Goal: Transaction & Acquisition: Book appointment/travel/reservation

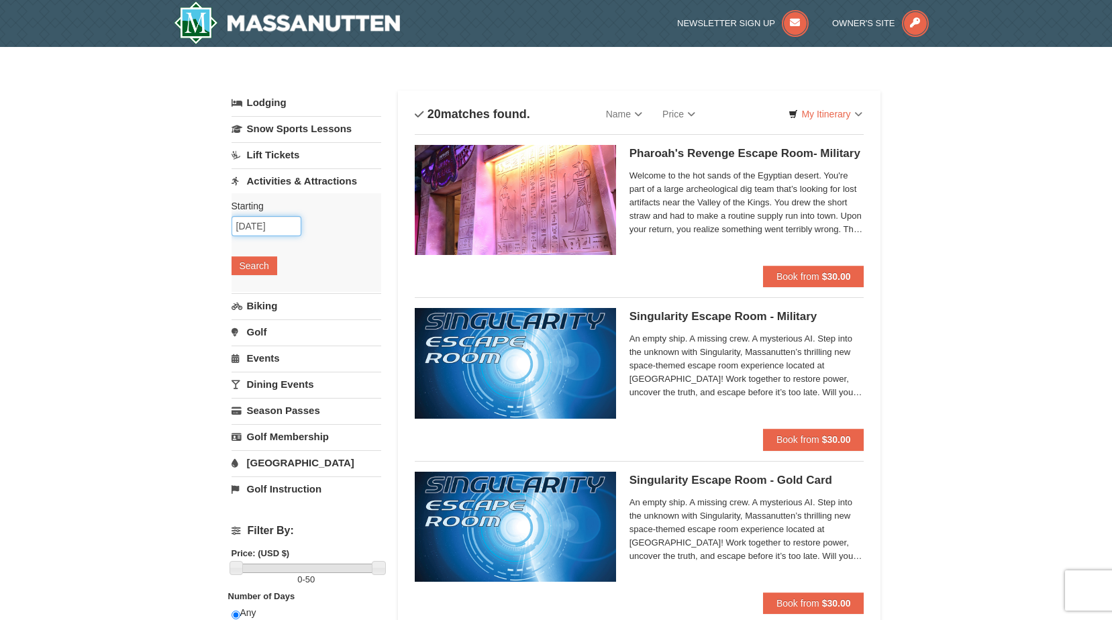
click at [254, 221] on input "11/17/2025" at bounding box center [266, 226] width 70 height 20
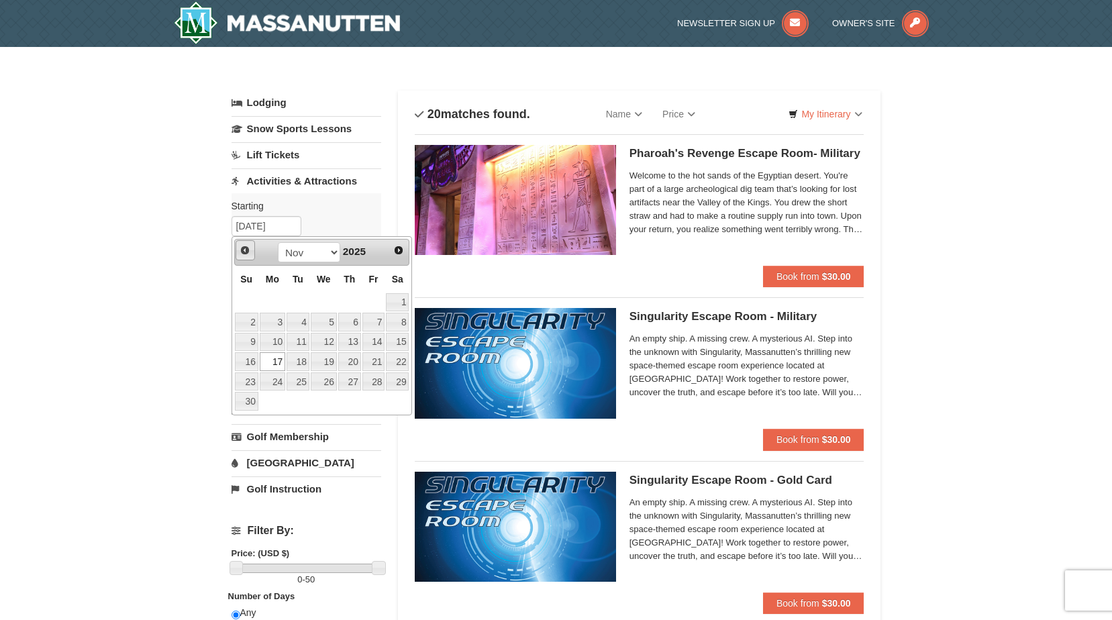
click at [239, 252] on link "Prev" at bounding box center [245, 250] width 20 height 20
click at [380, 305] on link "5" at bounding box center [373, 302] width 23 height 19
type input "09/05/2025"
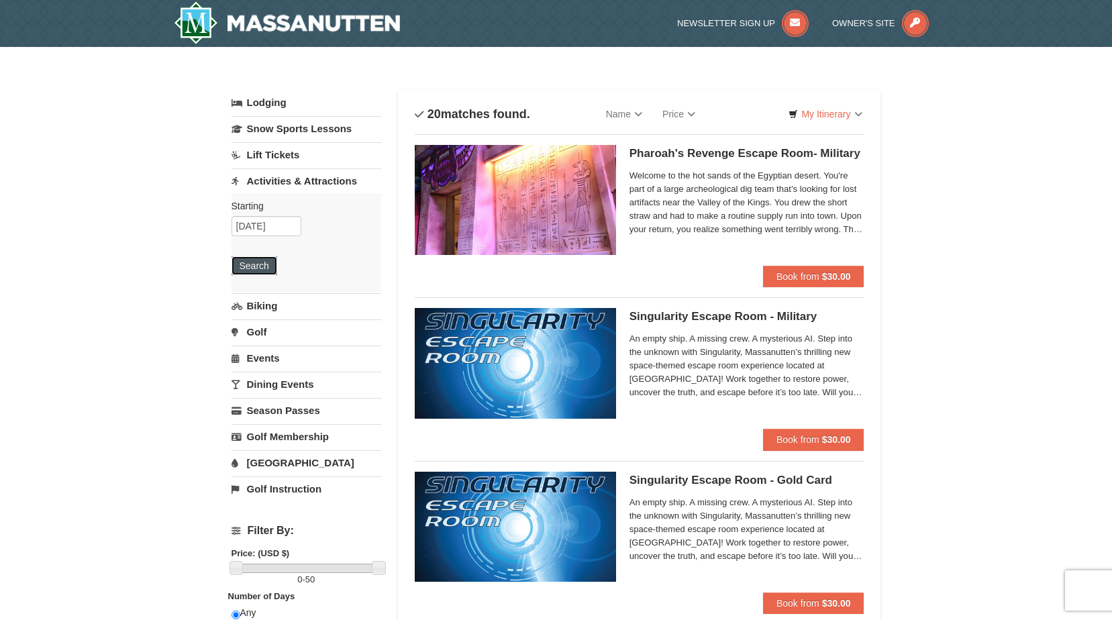
click at [263, 262] on button "Search" at bounding box center [254, 265] width 46 height 19
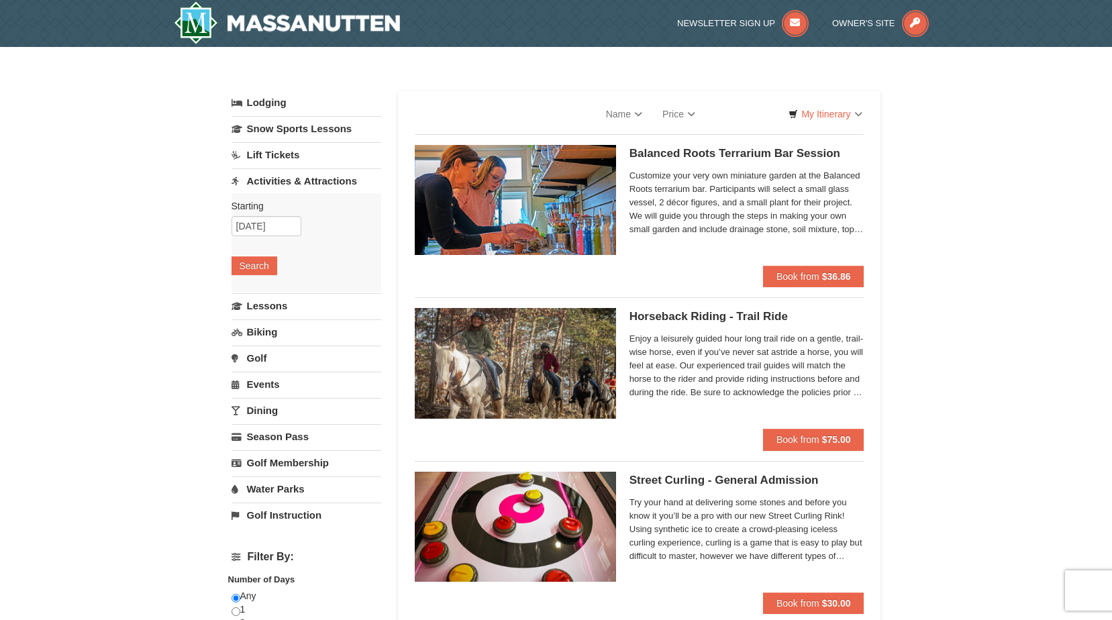
select select "9"
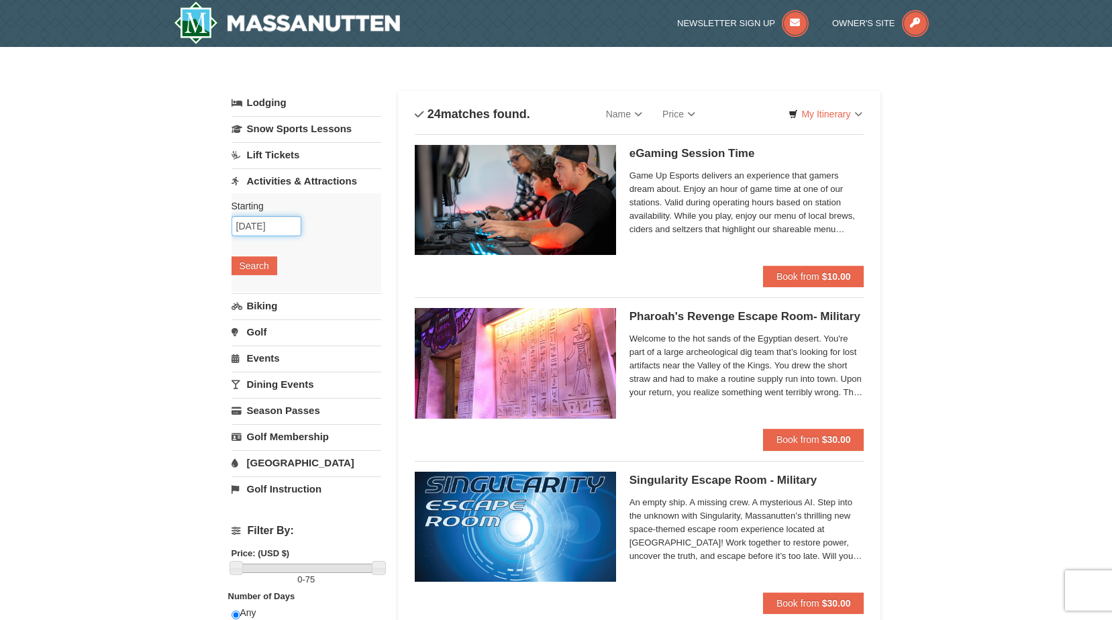
click at [263, 230] on input "[DATE]" at bounding box center [266, 226] width 70 height 20
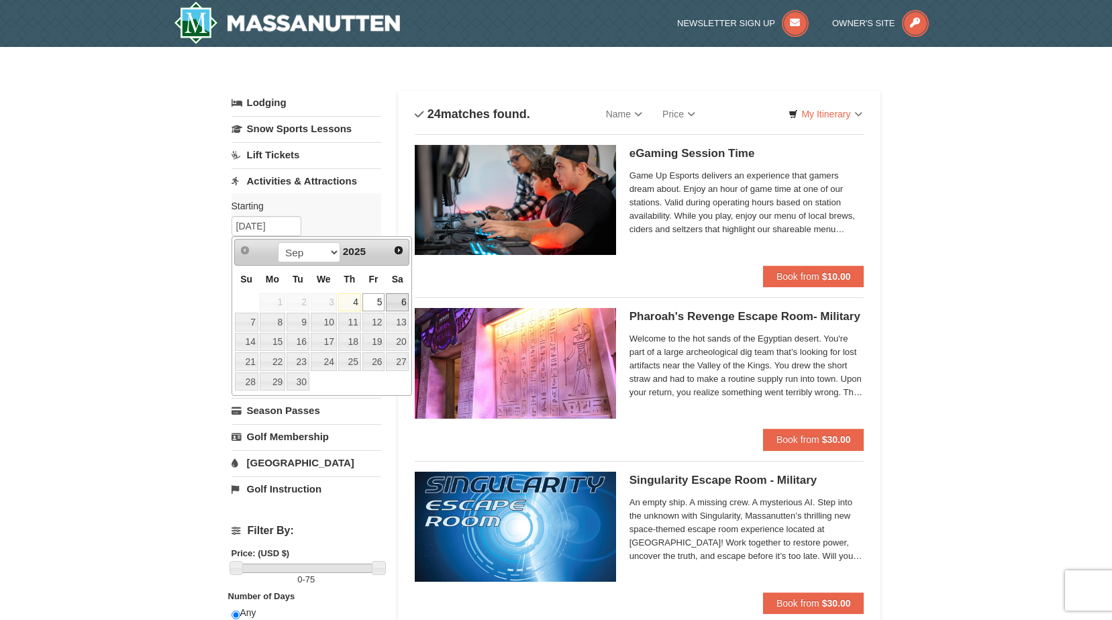
click at [391, 300] on link "6" at bounding box center [397, 302] width 23 height 19
type input "09/06/2025"
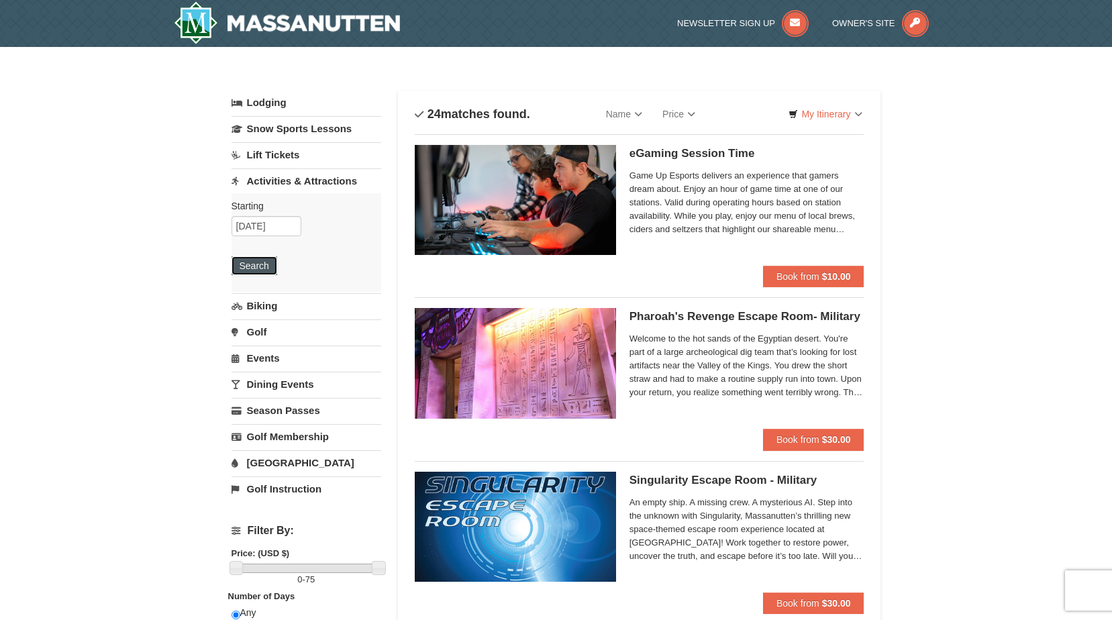
click at [250, 262] on button "Search" at bounding box center [254, 265] width 46 height 19
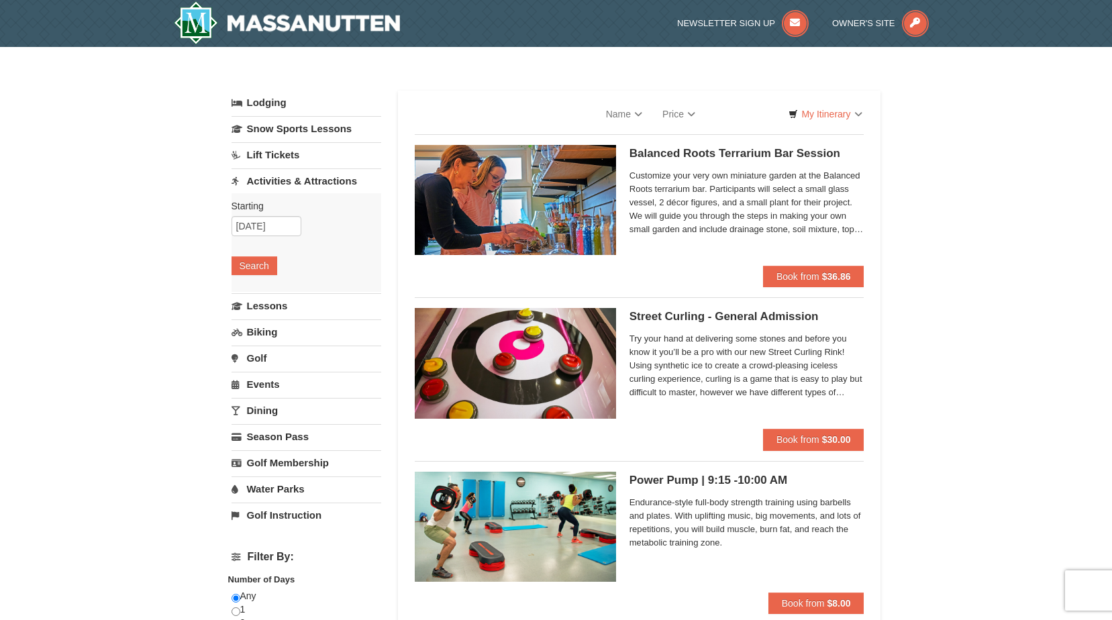
select select "9"
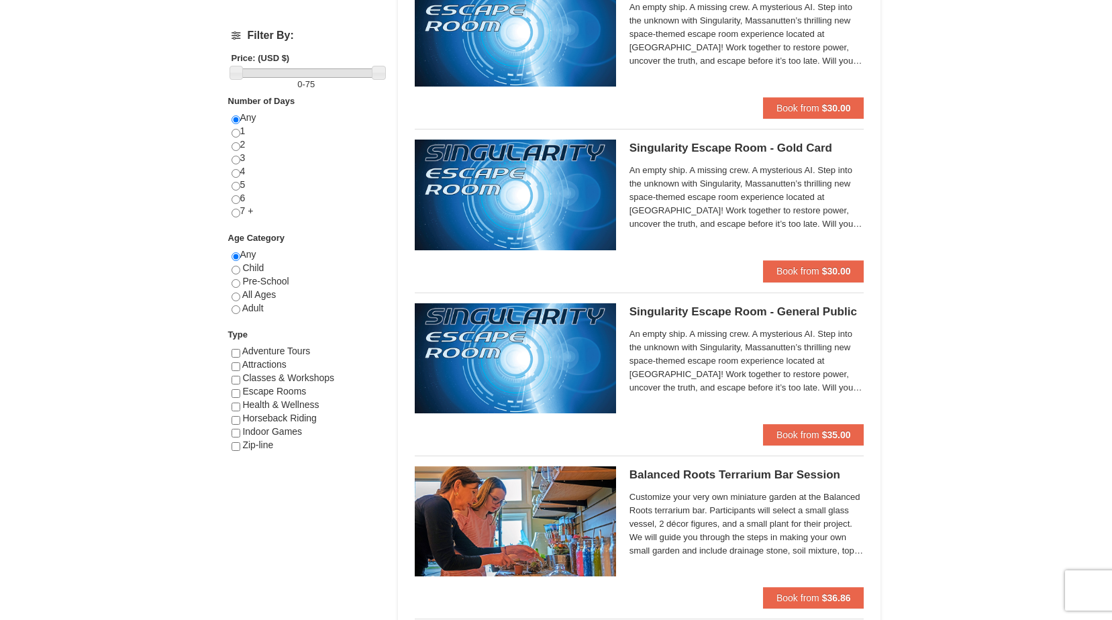
scroll to position [201, 0]
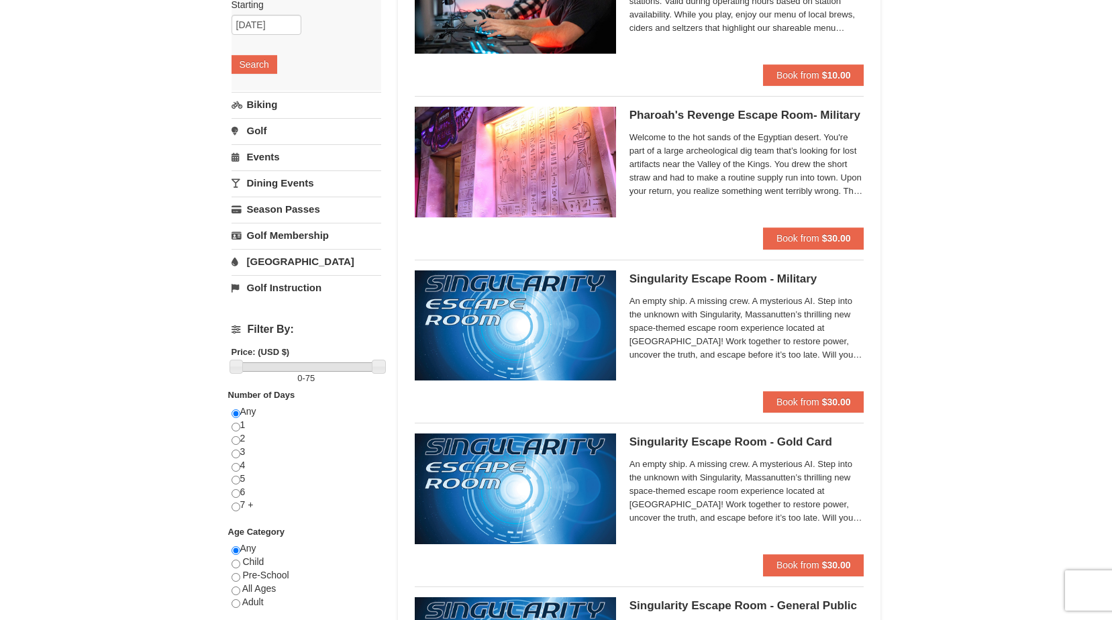
click at [268, 268] on link "[GEOGRAPHIC_DATA]" at bounding box center [306, 261] width 150 height 25
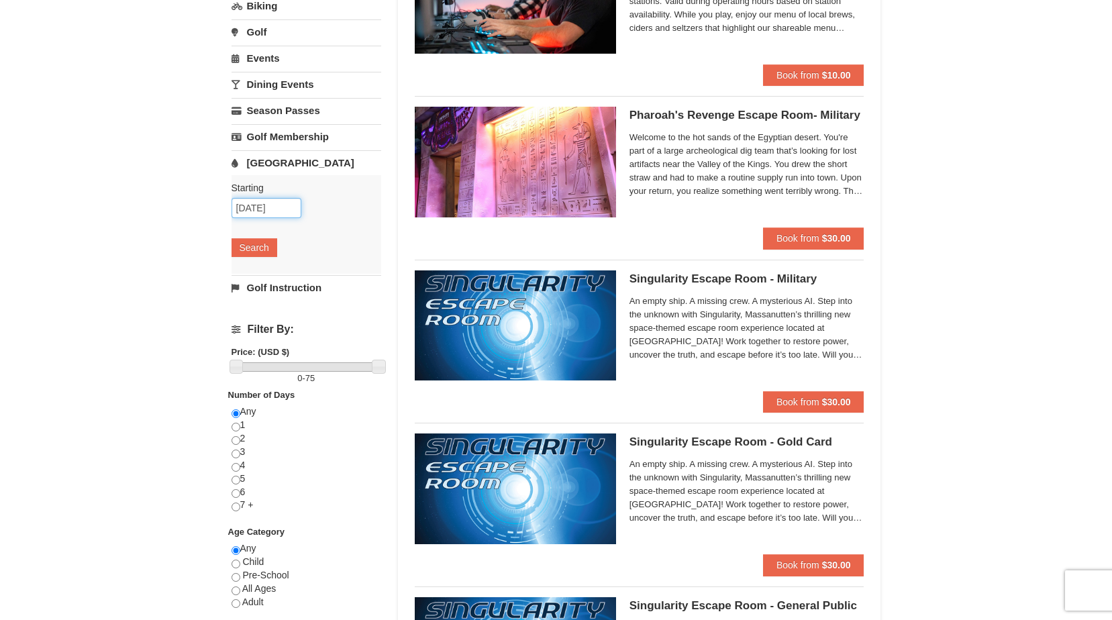
click at [272, 207] on input "09/06/2025" at bounding box center [266, 208] width 70 height 20
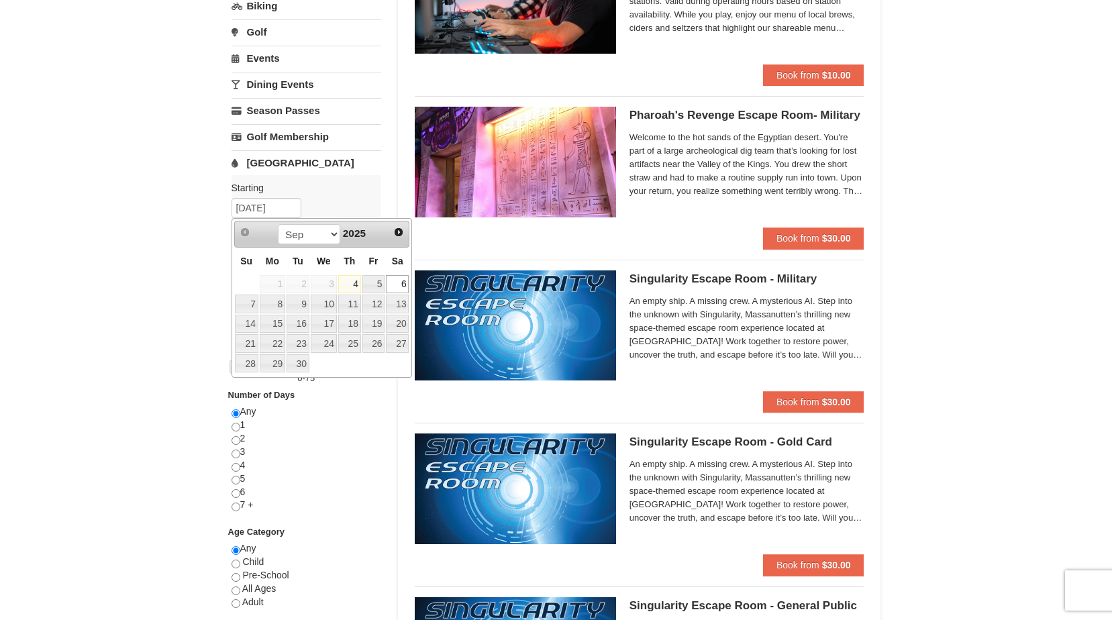
click at [356, 167] on link "[GEOGRAPHIC_DATA]" at bounding box center [306, 162] width 150 height 25
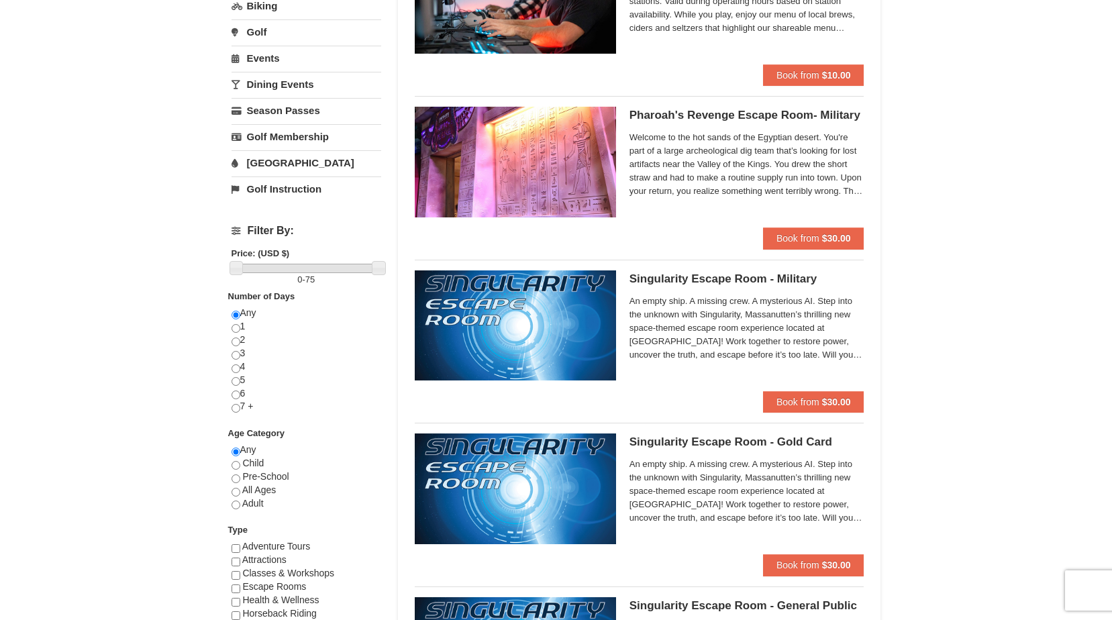
click at [286, 168] on link "[GEOGRAPHIC_DATA]" at bounding box center [306, 162] width 150 height 25
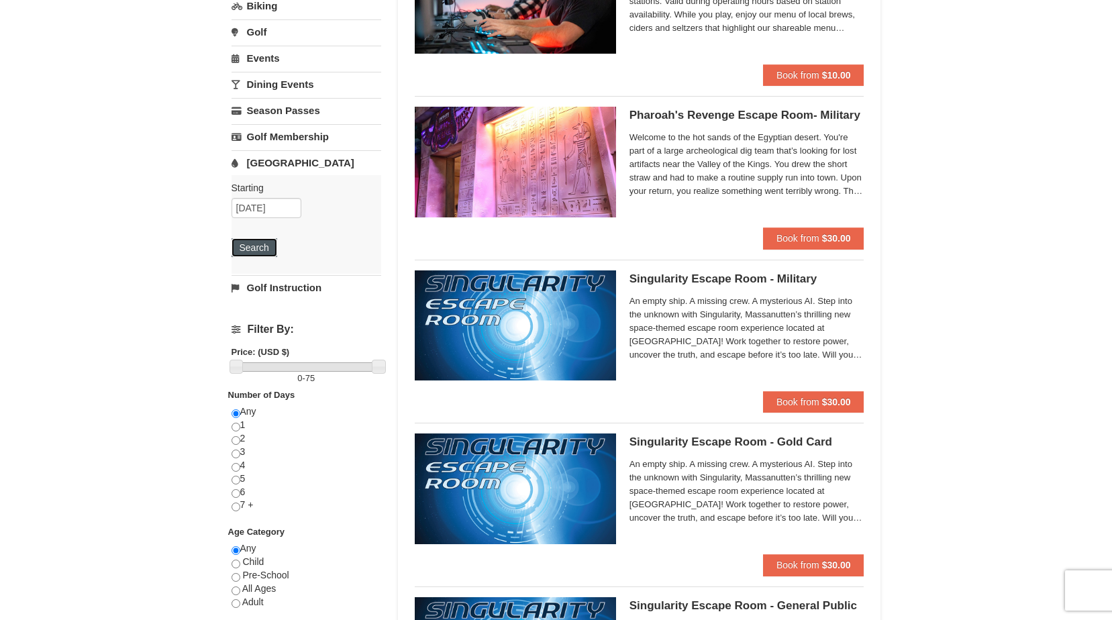
click at [257, 251] on button "Search" at bounding box center [254, 247] width 46 height 19
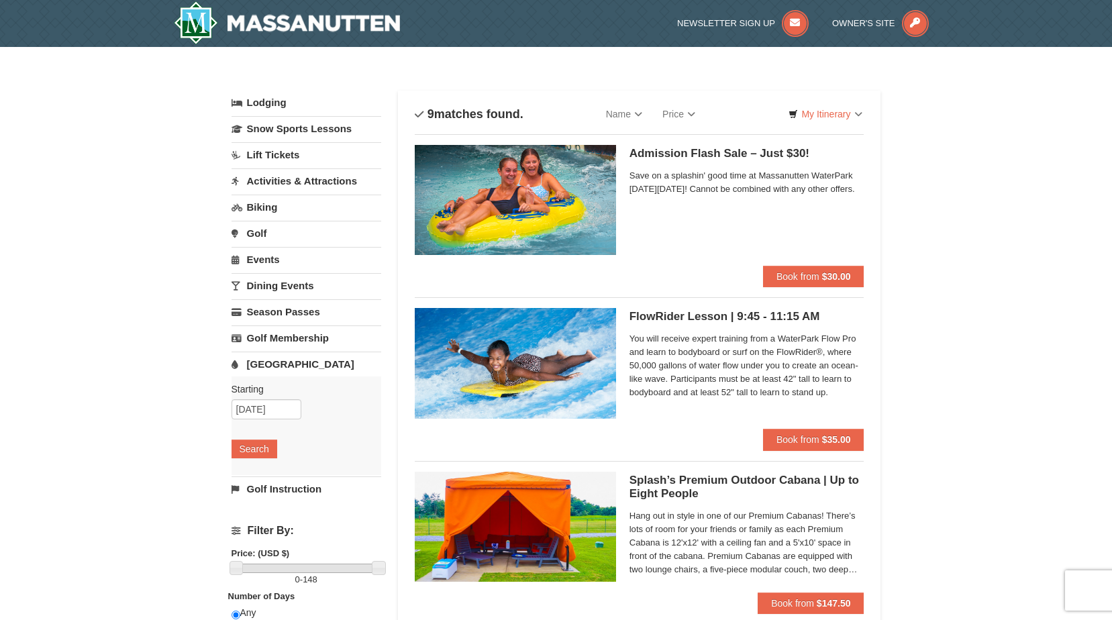
click at [298, 187] on link "Activities & Attractions" at bounding box center [306, 180] width 150 height 25
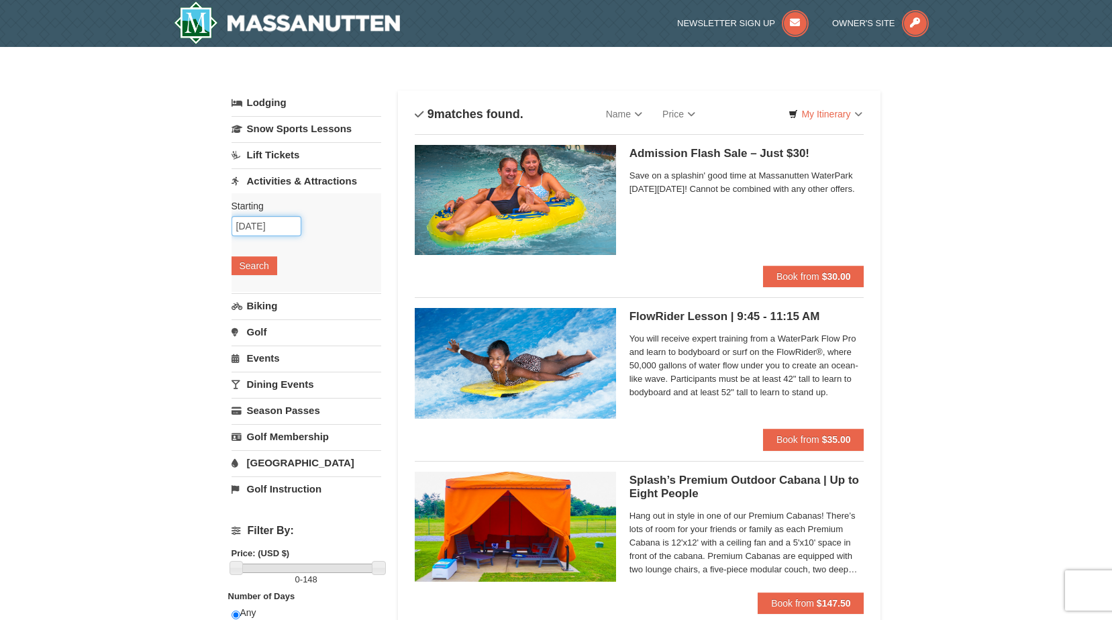
click at [276, 231] on input "[DATE]" at bounding box center [266, 226] width 70 height 20
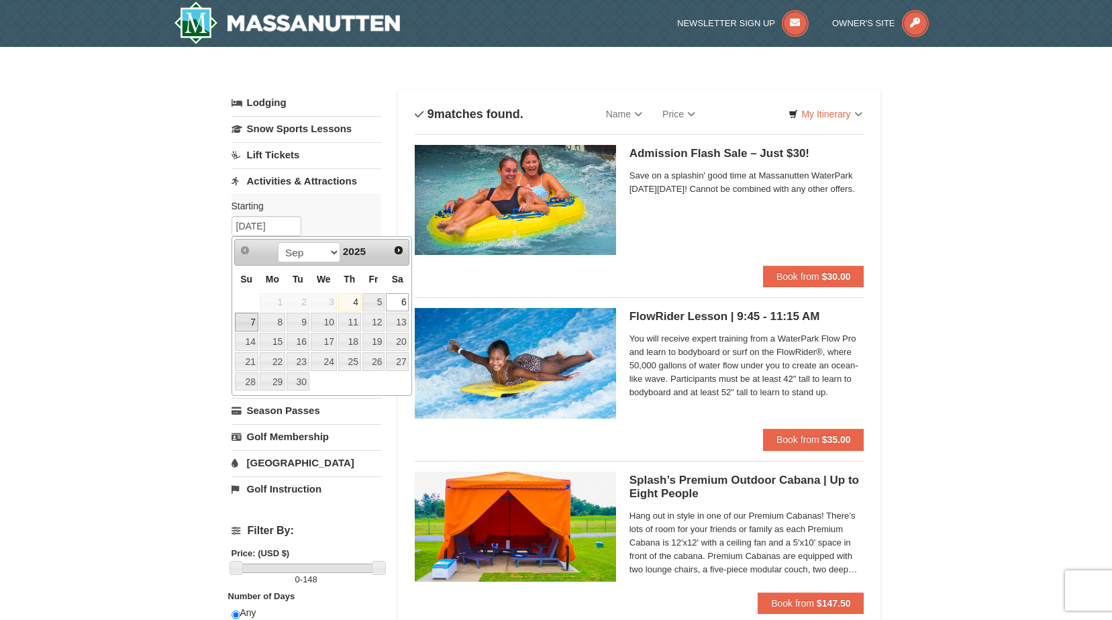
click at [254, 323] on link "7" at bounding box center [246, 322] width 23 height 19
type input "09/07/2025"
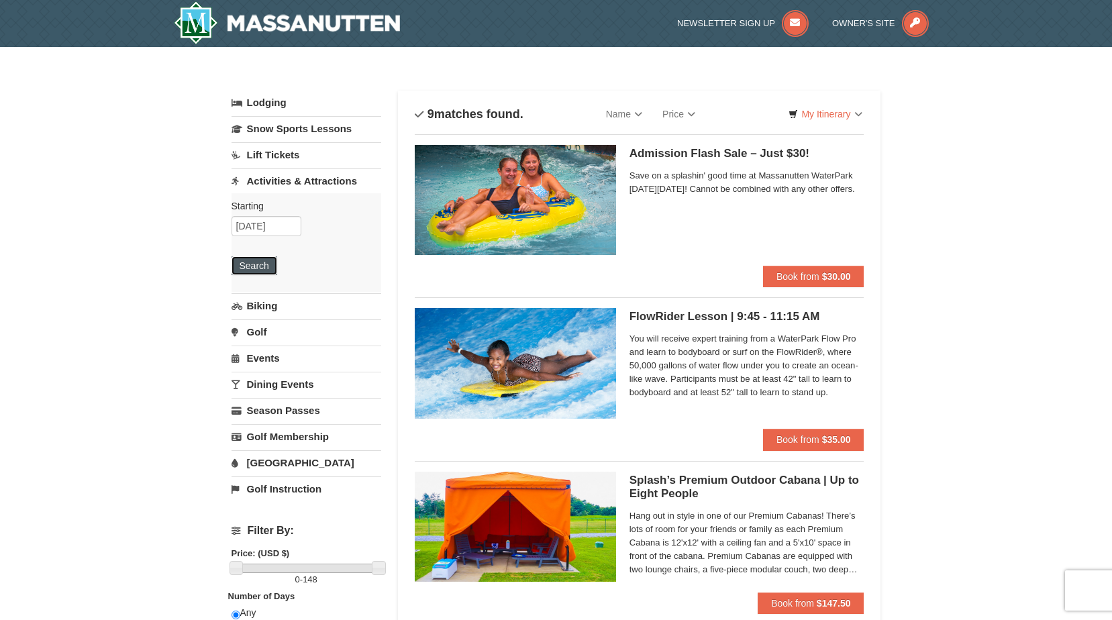
click at [254, 263] on button "Search" at bounding box center [254, 265] width 46 height 19
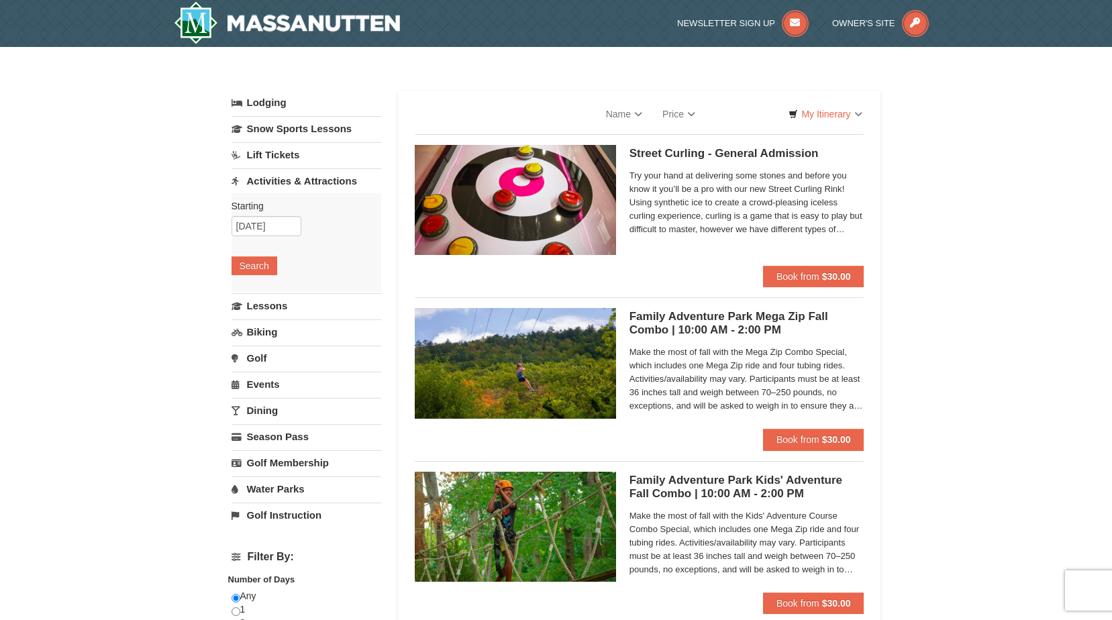
select select "9"
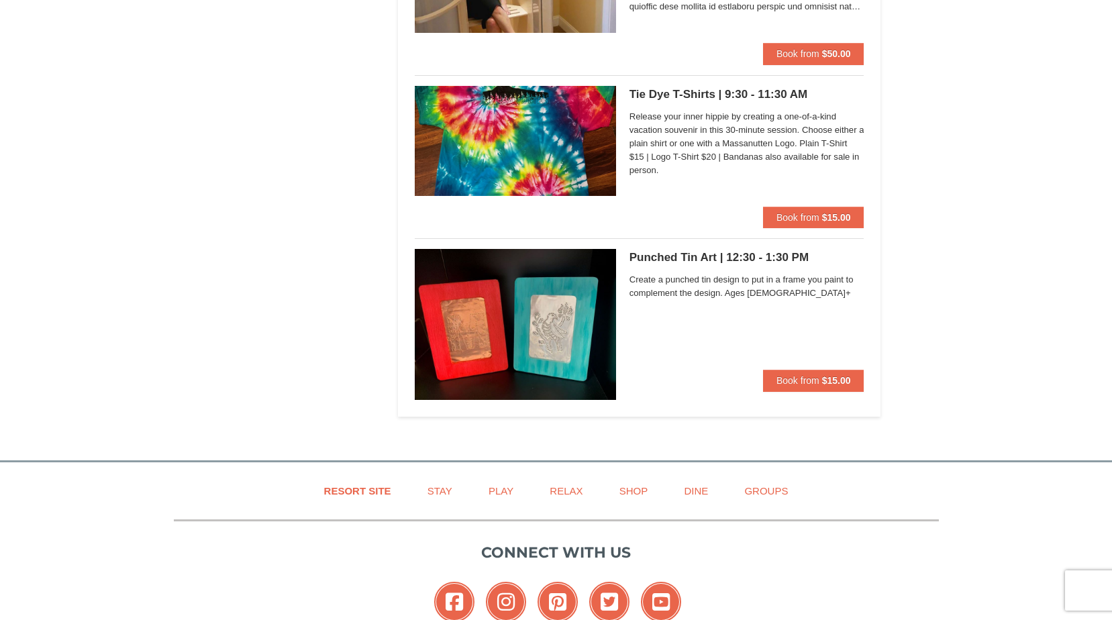
scroll to position [3947, 0]
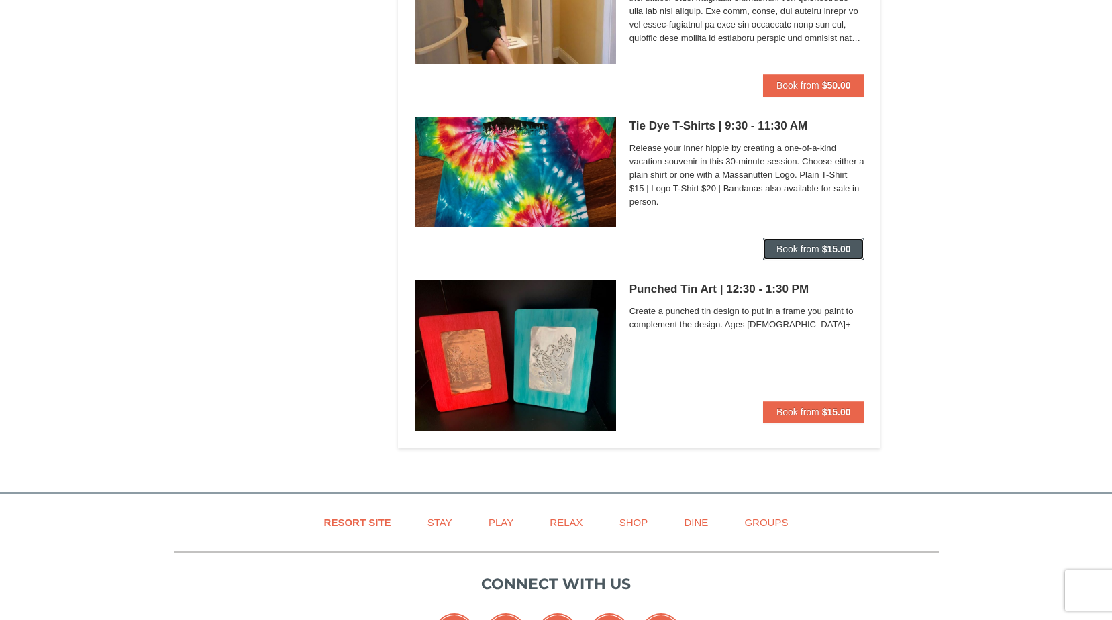
click at [810, 254] on span "Book from" at bounding box center [797, 249] width 43 height 11
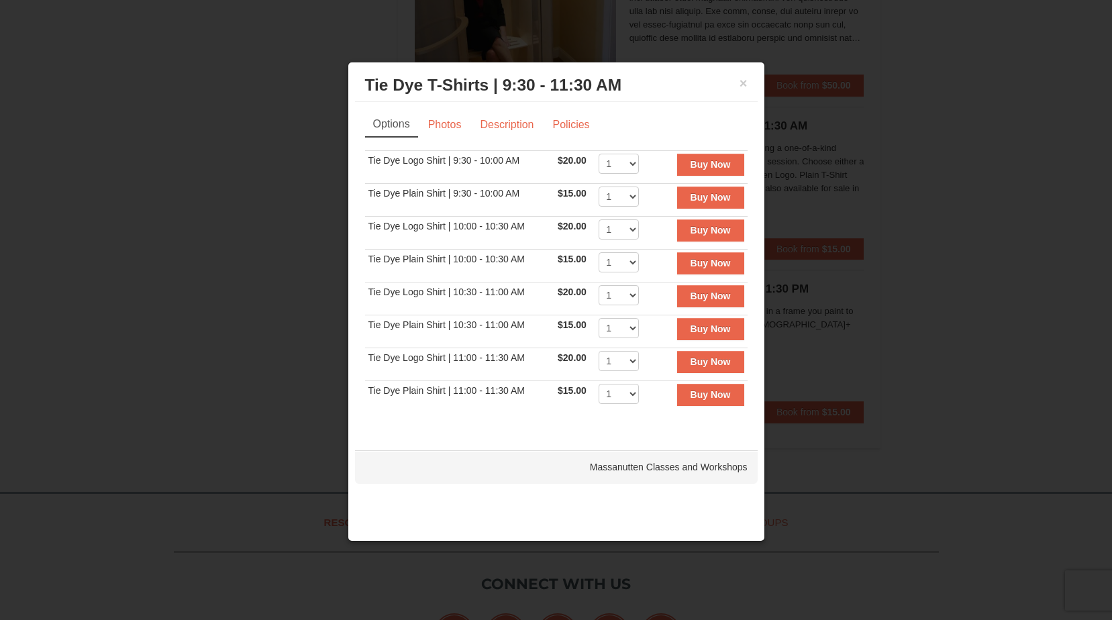
click at [751, 81] on div "× Tie Dye T-Shirts | 9:30 - 11:30 AM Massanutten Classes and Workshops" at bounding box center [556, 85] width 403 height 33
click at [745, 82] on button "×" at bounding box center [743, 82] width 8 height 13
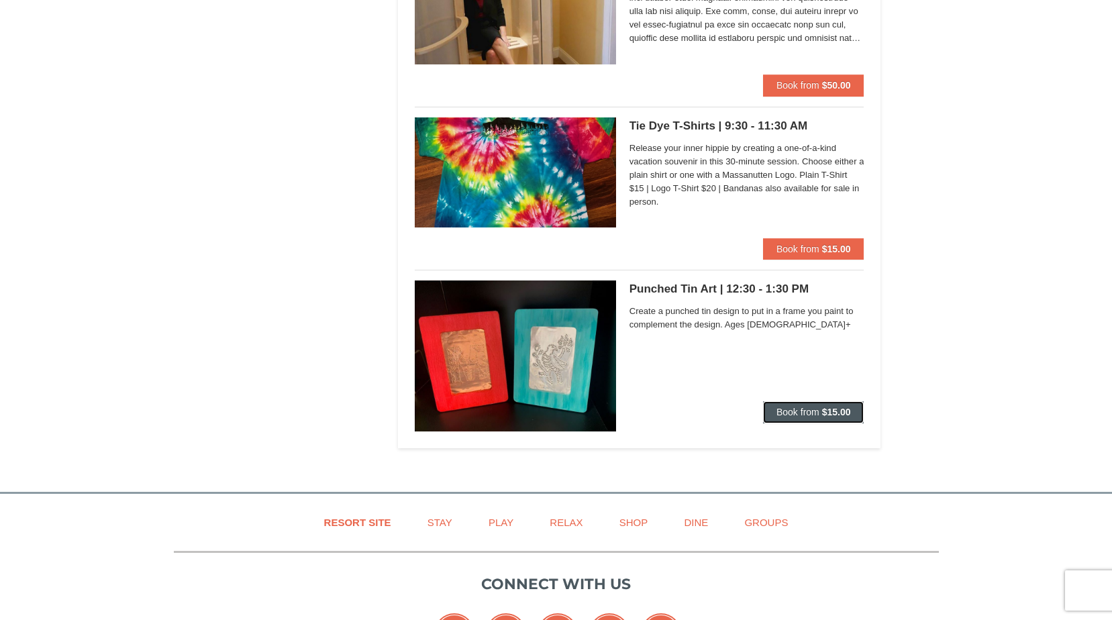
click at [820, 418] on button "Book from $15.00" at bounding box center [813, 411] width 101 height 21
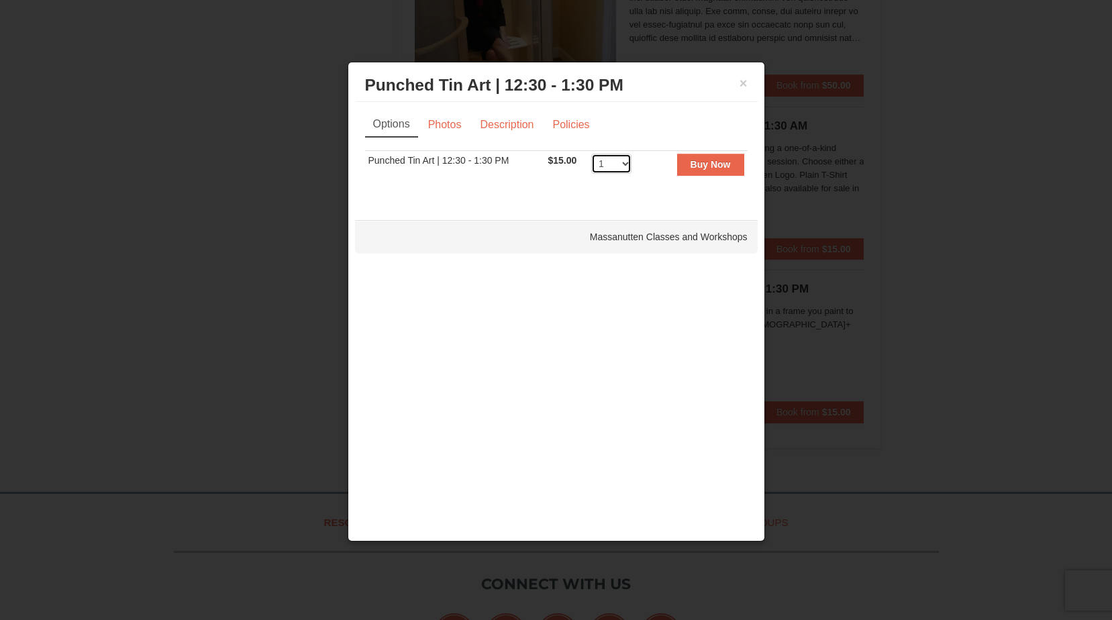
drag, startPoint x: 616, startPoint y: 166, endPoint x: 617, endPoint y: 173, distance: 6.8
click at [616, 166] on select "1 2 3 4 5 6 7 8 9 10 11 12" at bounding box center [611, 164] width 40 height 20
drag, startPoint x: 743, startPoint y: 84, endPoint x: 743, endPoint y: 93, distance: 9.4
click at [743, 84] on button "×" at bounding box center [743, 82] width 8 height 13
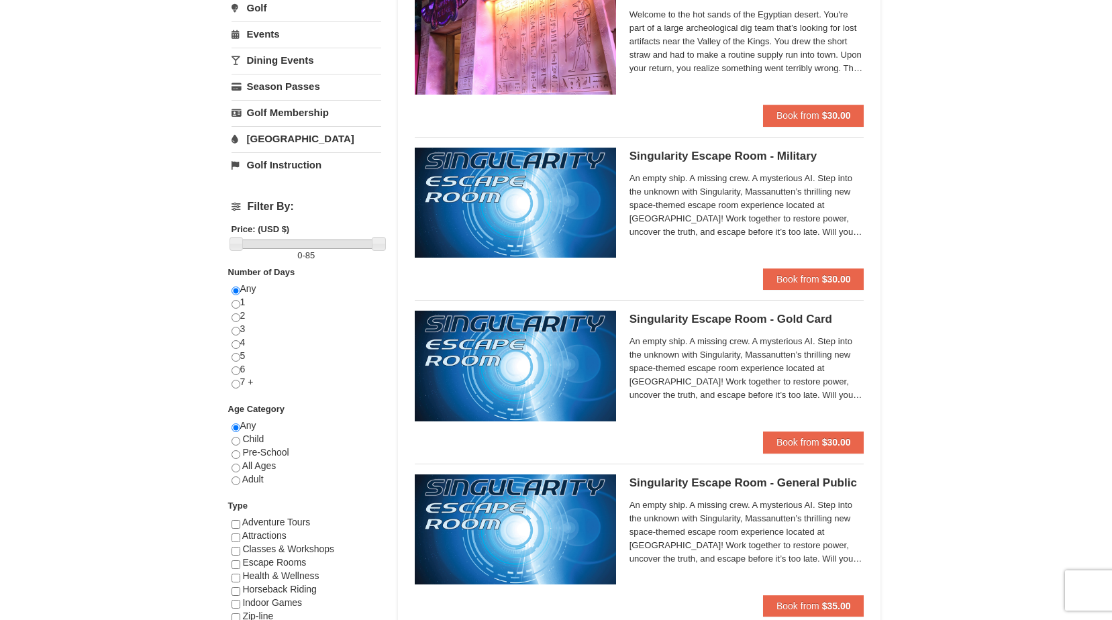
scroll to position [0, 0]
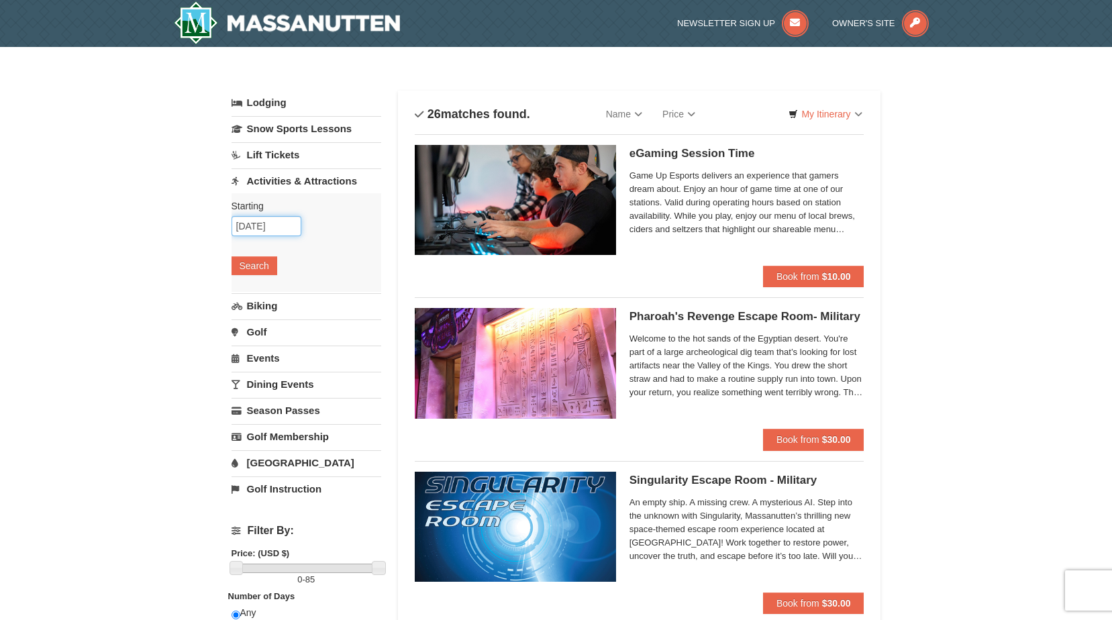
click at [274, 221] on input "09/07/2025" at bounding box center [266, 226] width 70 height 20
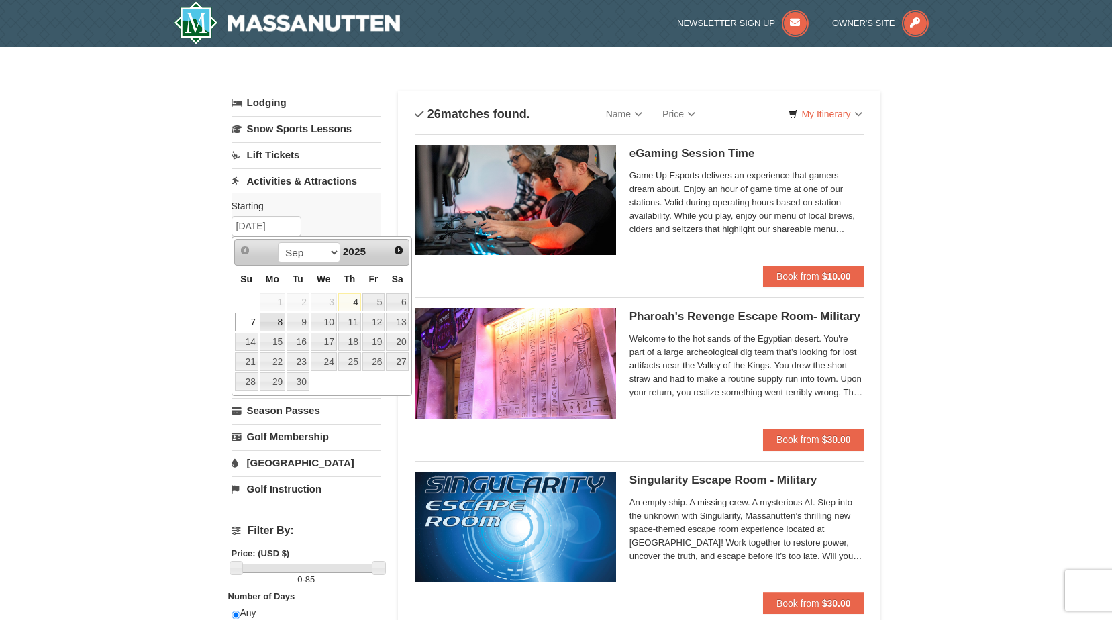
click at [279, 319] on link "8" at bounding box center [272, 322] width 25 height 19
type input "09/08/2025"
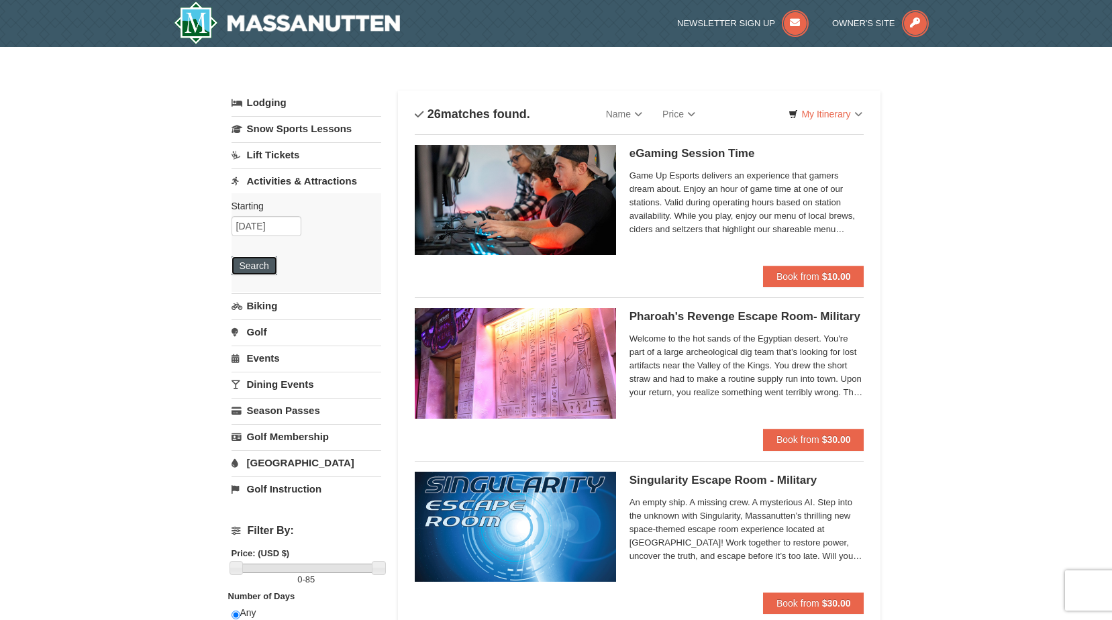
click at [262, 261] on button "Search" at bounding box center [254, 265] width 46 height 19
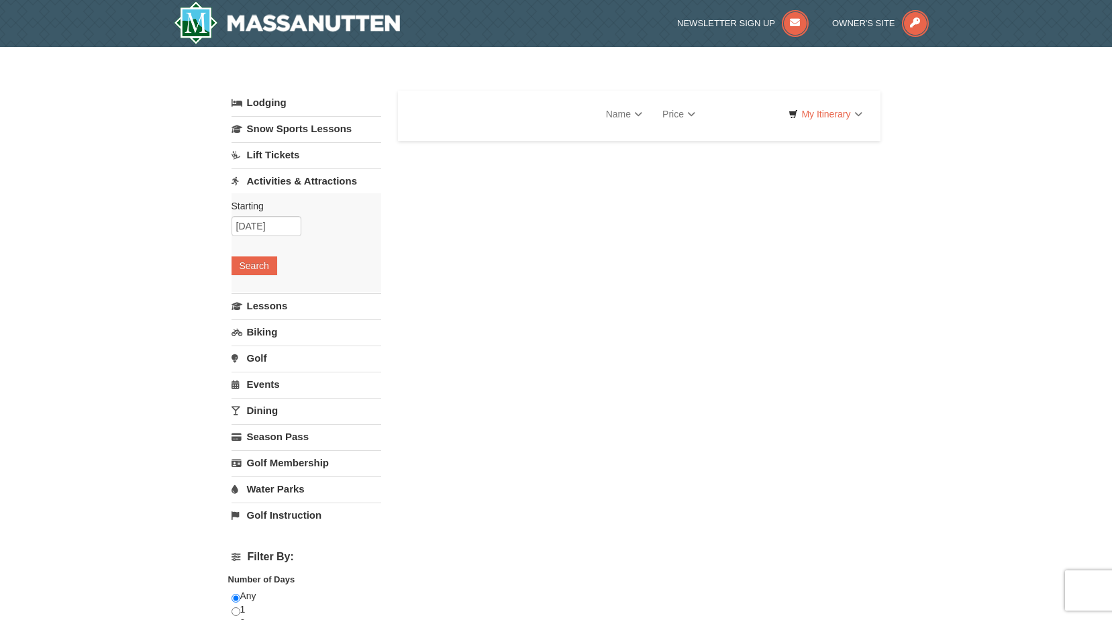
select select "9"
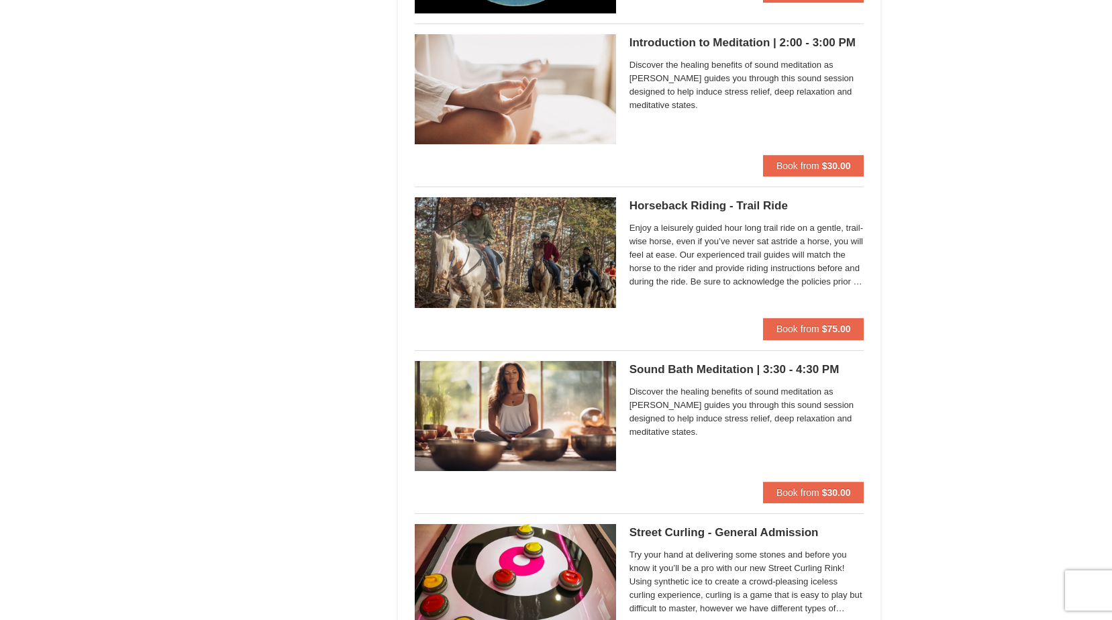
scroll to position [1275, 0]
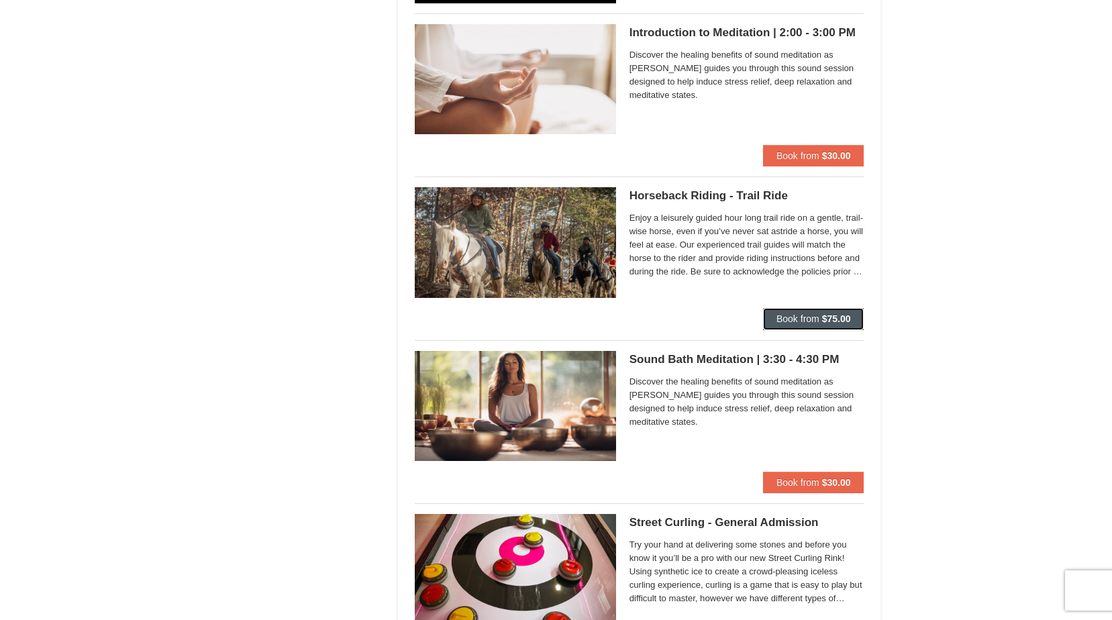
click at [779, 317] on span "Book from" at bounding box center [797, 318] width 43 height 11
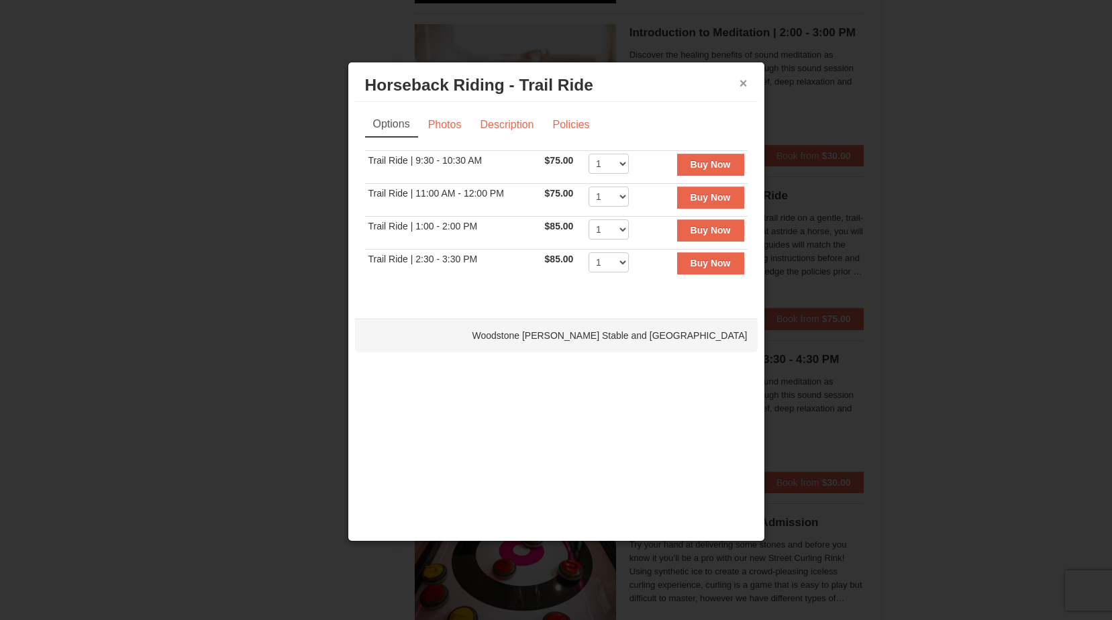
click at [741, 84] on button "×" at bounding box center [743, 82] width 8 height 13
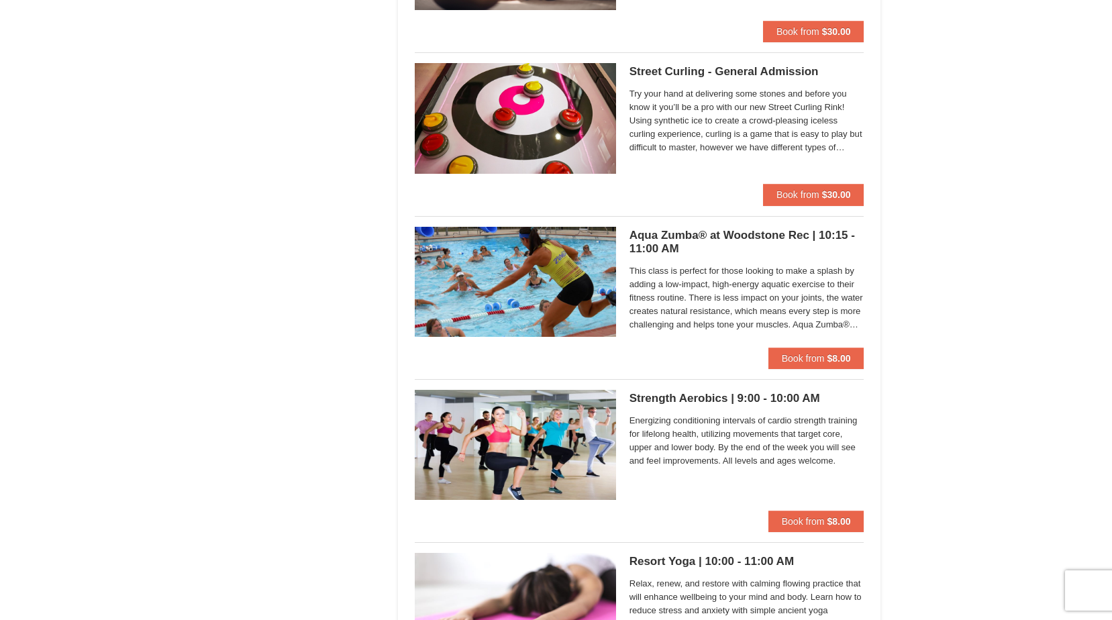
scroll to position [1811, 0]
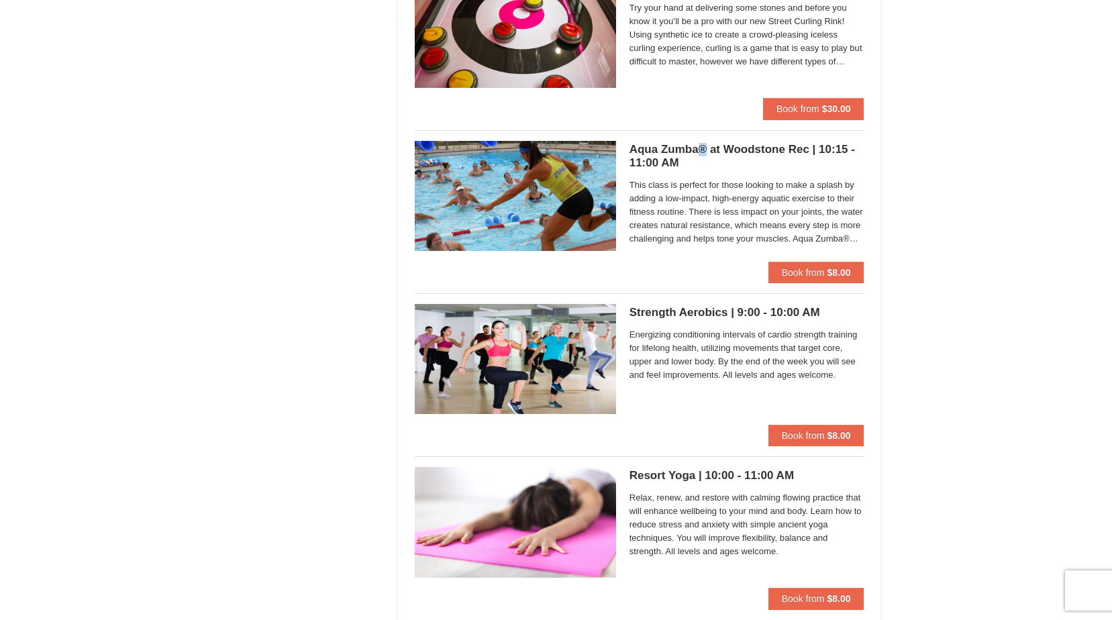
click at [702, 152] on h5 "Aqua Zumba® at Woodstone Rec | 10:15 - 11:00 AM Massanutten Health and Wellness" at bounding box center [746, 156] width 235 height 27
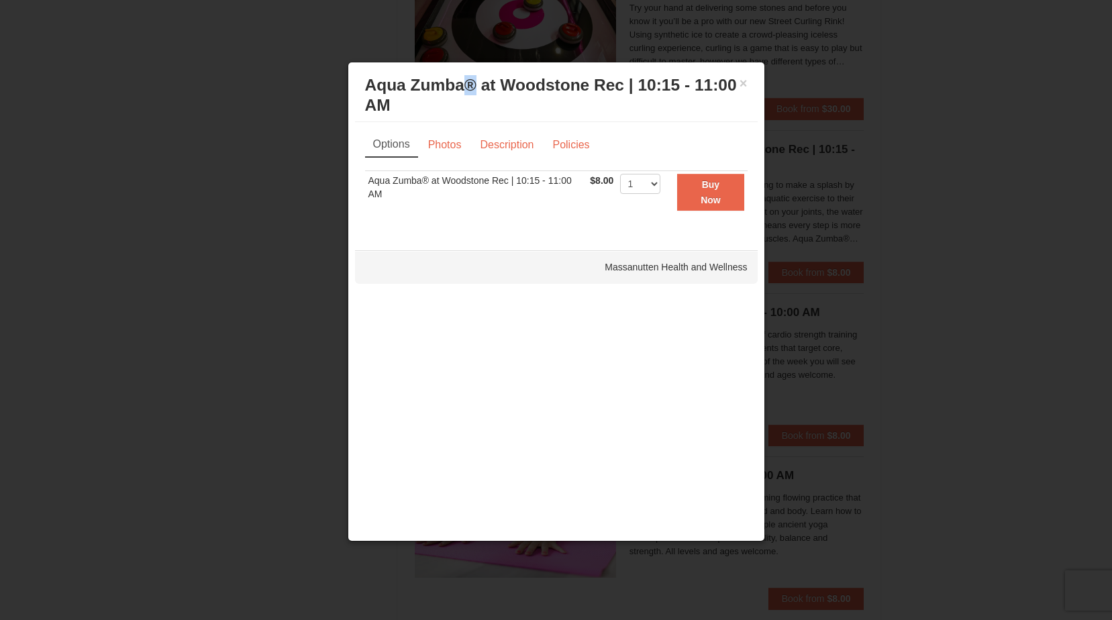
drag, startPoint x: 477, startPoint y: 84, endPoint x: 467, endPoint y: 85, distance: 10.1
click at [467, 85] on h3 "Aqua Zumba® at Woodstone Rec | 10:15 - 11:00 AM Massanutten Health and Wellness" at bounding box center [556, 95] width 382 height 40
copy h3 "®"
drag, startPoint x: 650, startPoint y: 189, endPoint x: 610, endPoint y: 282, distance: 101.6
click at [650, 189] on select "1 2 3 4 5 6 7 8 9 10 11" at bounding box center [640, 184] width 40 height 20
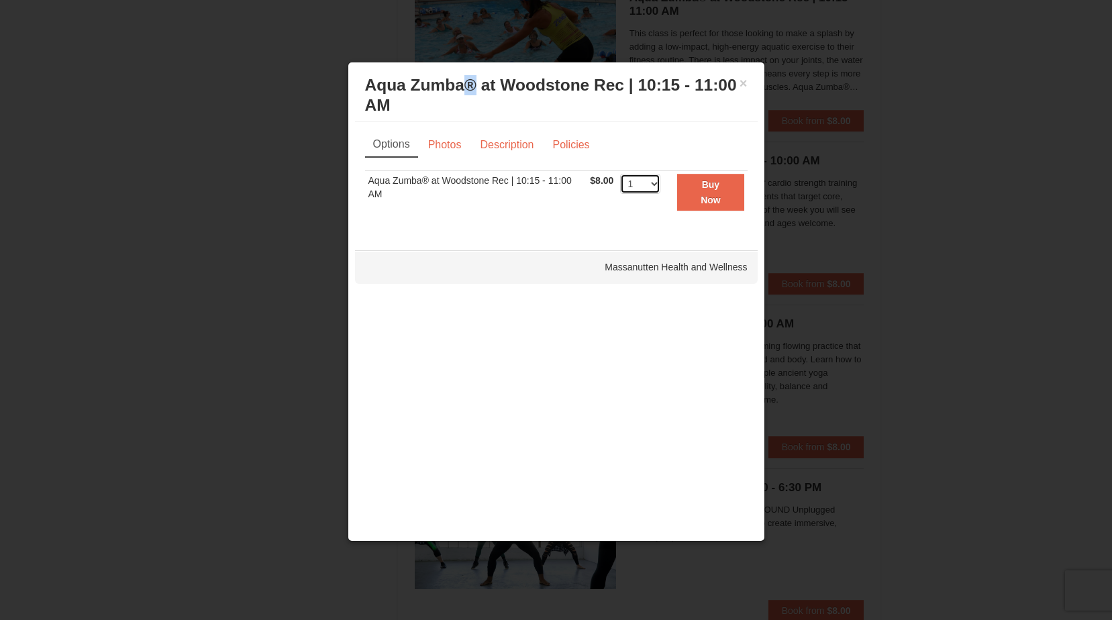
scroll to position [2147, 0]
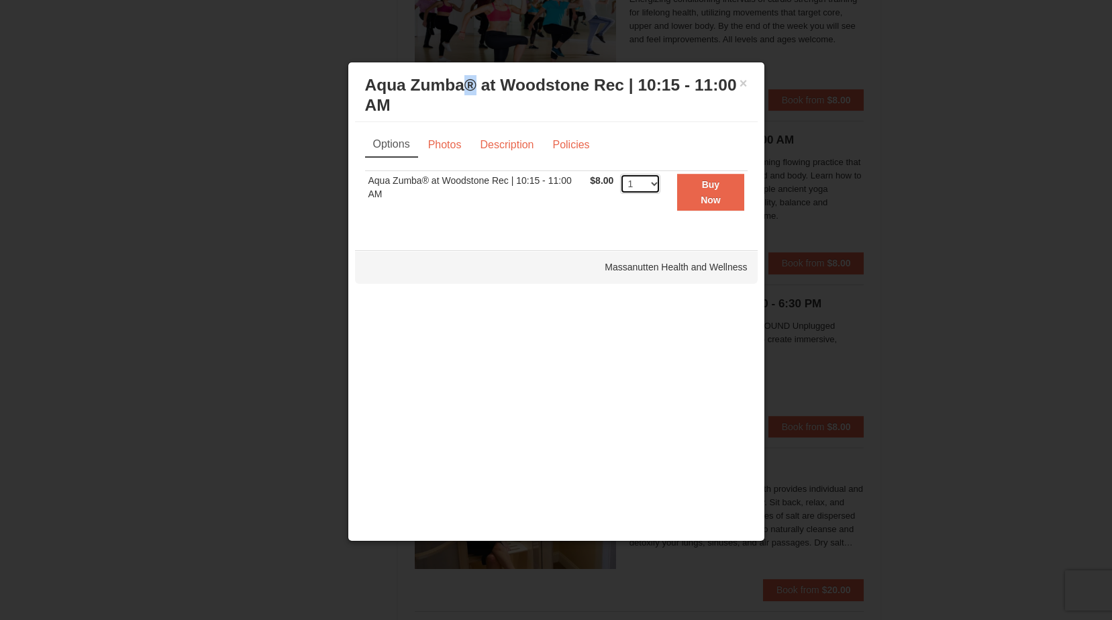
click at [635, 185] on select "1 2 3 4 5 6 7 8 9 10 11" at bounding box center [640, 184] width 40 height 20
click at [740, 82] on button "×" at bounding box center [743, 82] width 8 height 13
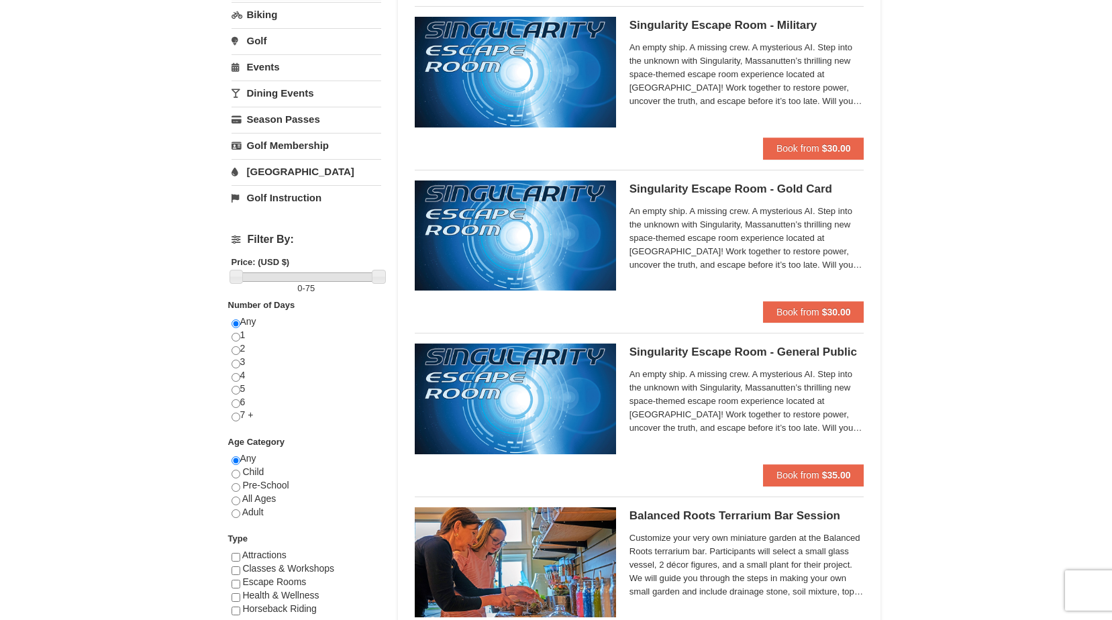
scroll to position [77, 0]
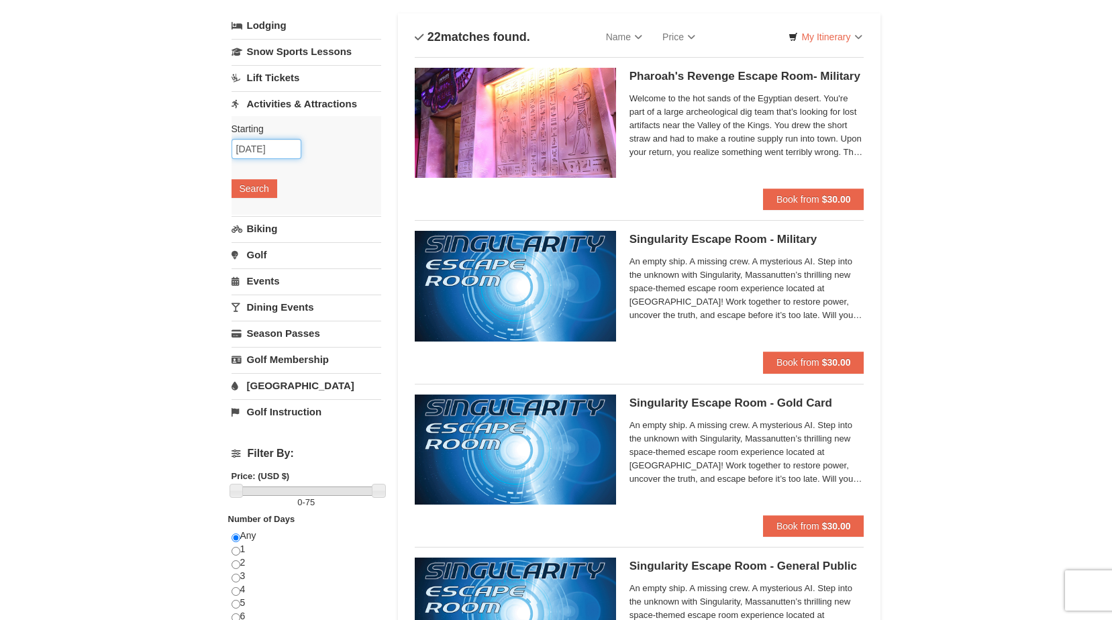
click at [264, 154] on input "09/08/2025" at bounding box center [266, 149] width 70 height 20
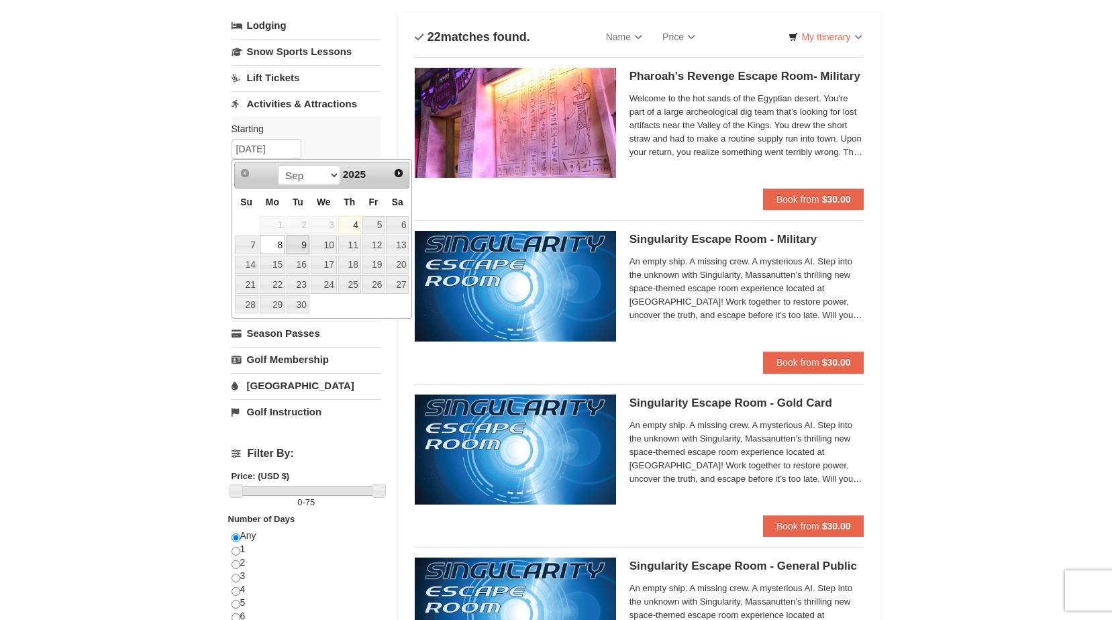
click at [299, 246] on link "9" at bounding box center [297, 244] width 23 height 19
type input "[DATE]"
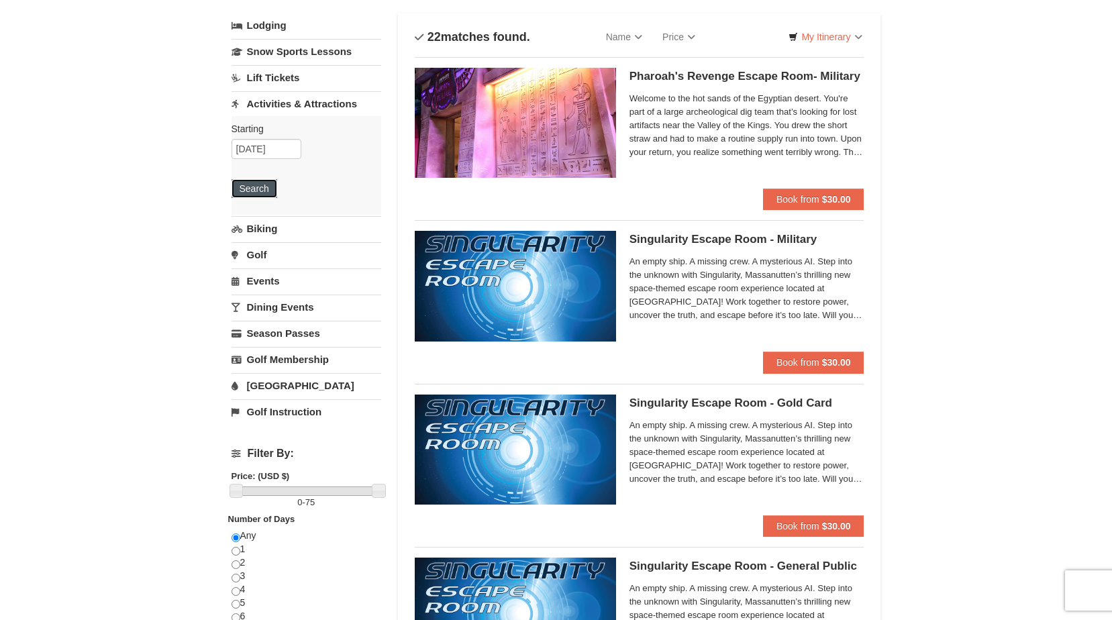
click at [266, 194] on button "Search" at bounding box center [254, 188] width 46 height 19
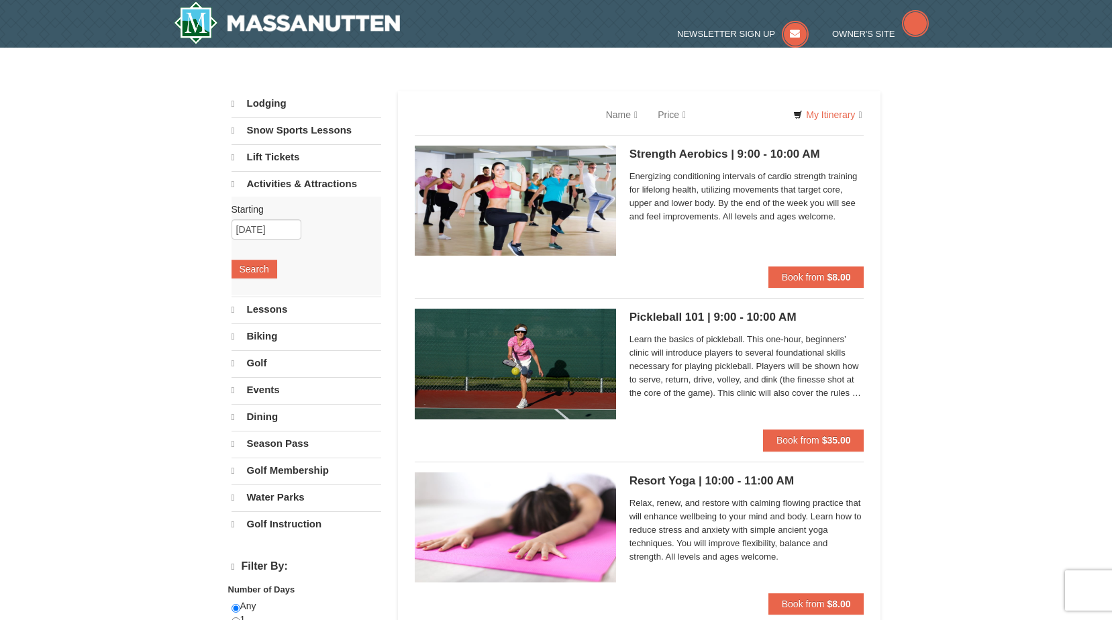
select select "9"
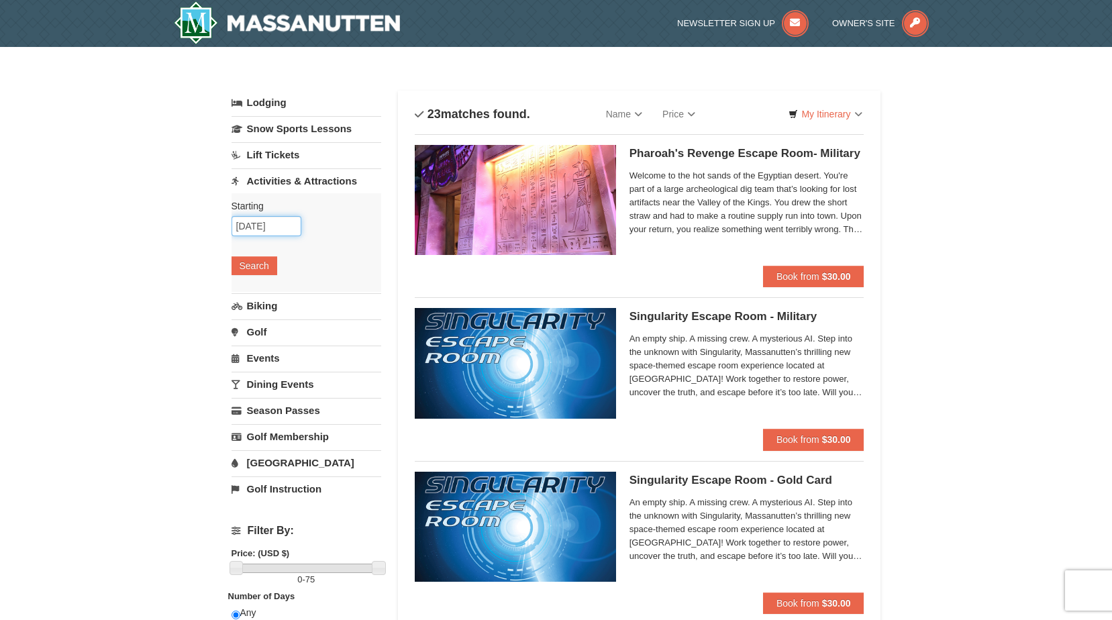
click at [270, 227] on input "09/09/2025" at bounding box center [266, 226] width 70 height 20
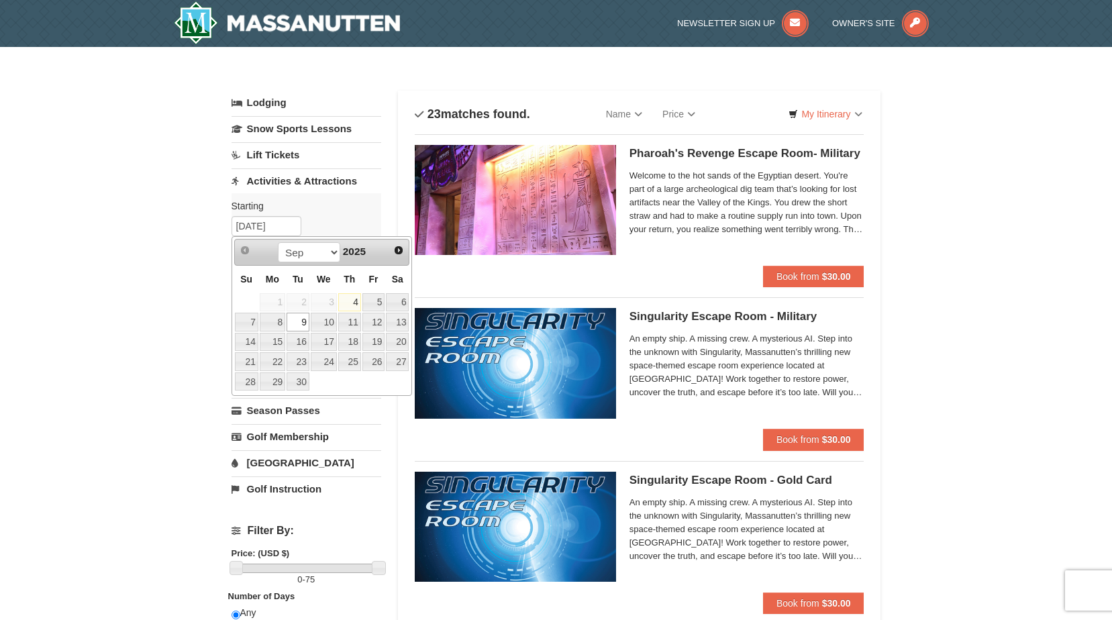
click at [327, 319] on link "10" at bounding box center [324, 322] width 26 height 19
type input "09/10/2025"
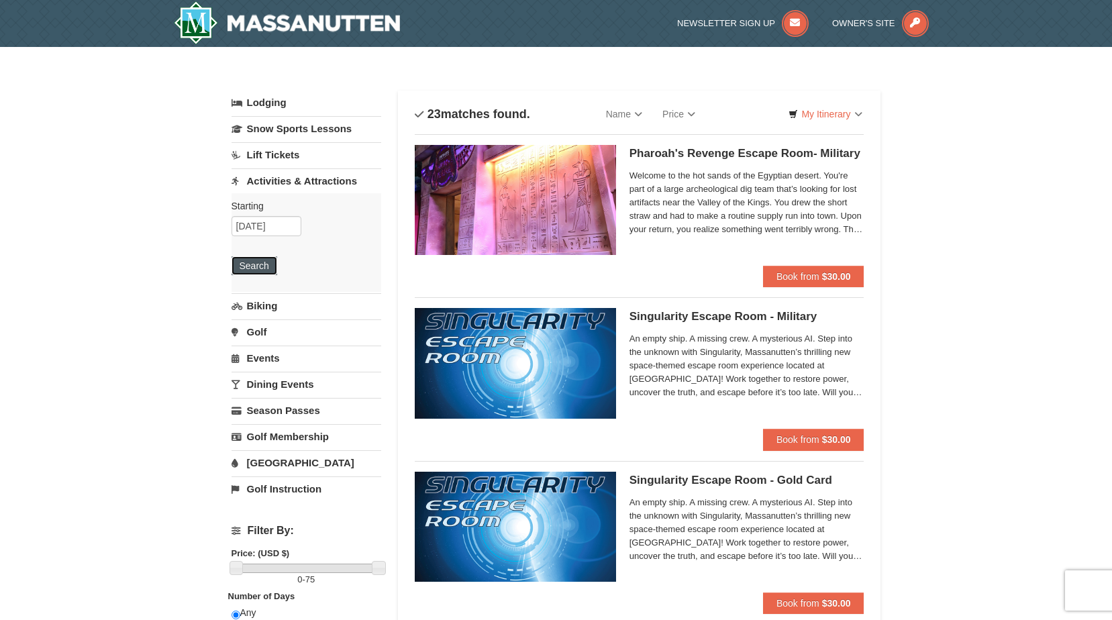
click at [251, 268] on button "Search" at bounding box center [254, 265] width 46 height 19
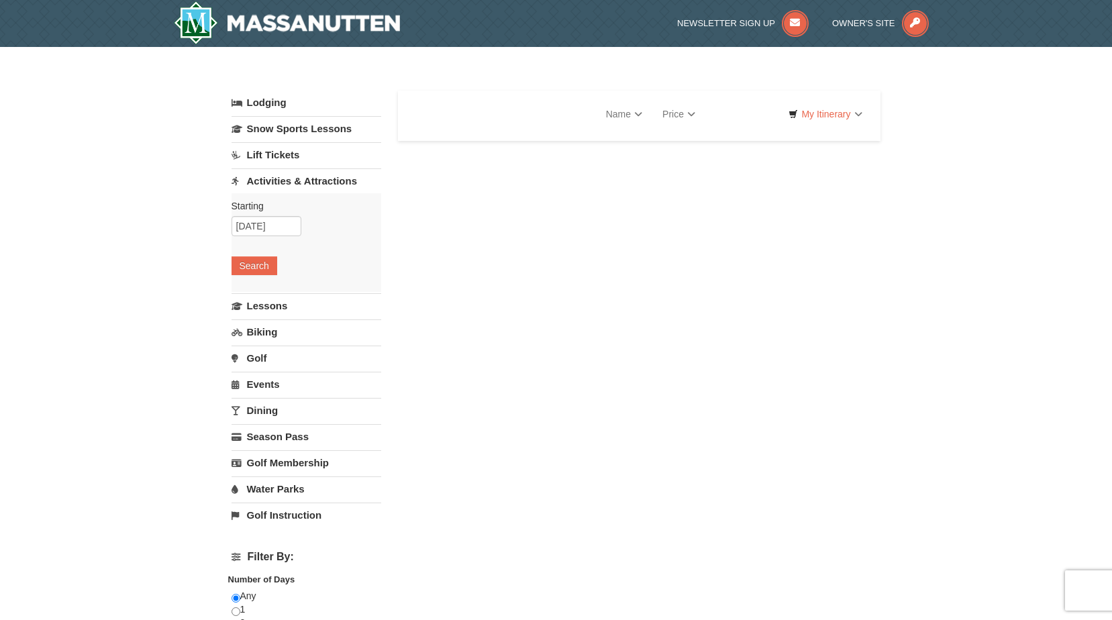
select select "9"
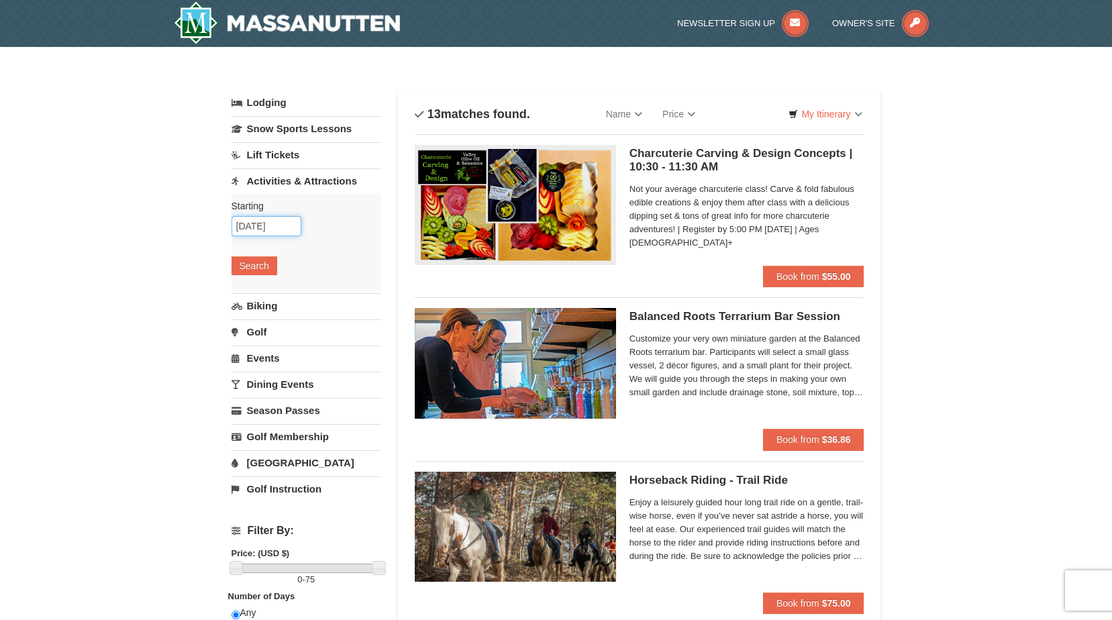
drag, startPoint x: 272, startPoint y: 229, endPoint x: 270, endPoint y: 236, distance: 7.0
click at [272, 229] on input "09/10/2025" at bounding box center [266, 226] width 70 height 20
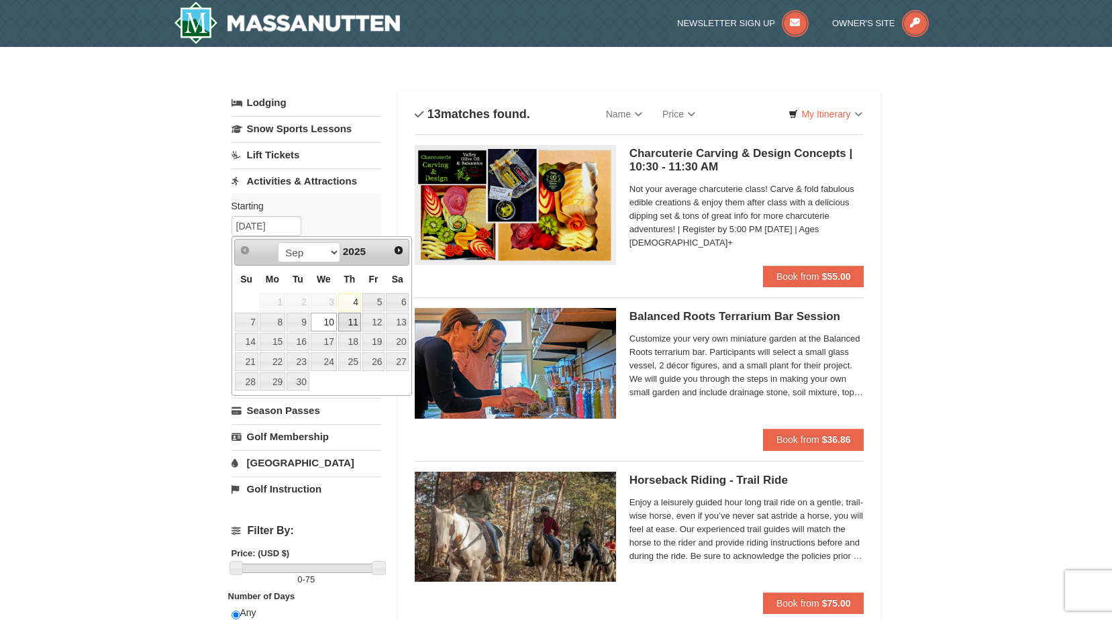
click at [348, 323] on link "11" at bounding box center [349, 322] width 23 height 19
type input "[DATE]"
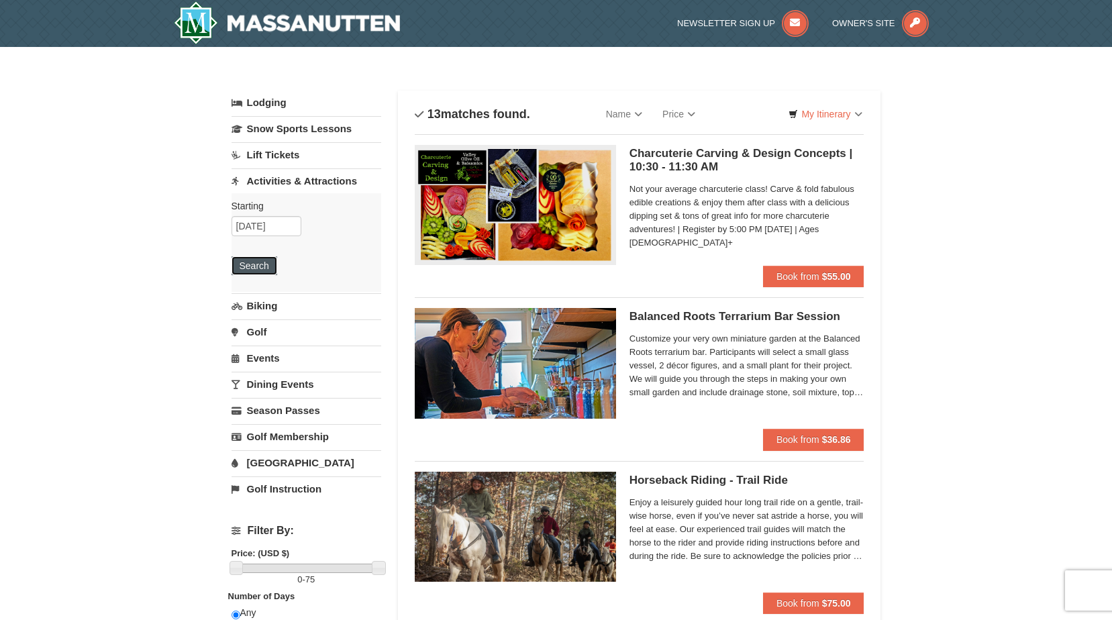
click at [262, 260] on button "Search" at bounding box center [254, 265] width 46 height 19
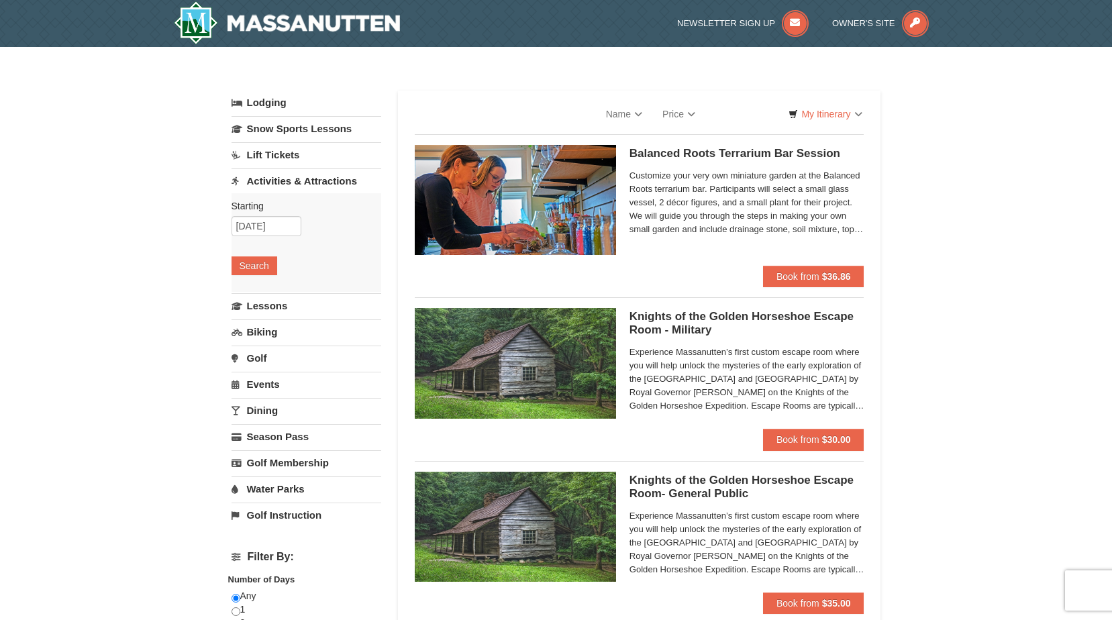
select select "9"
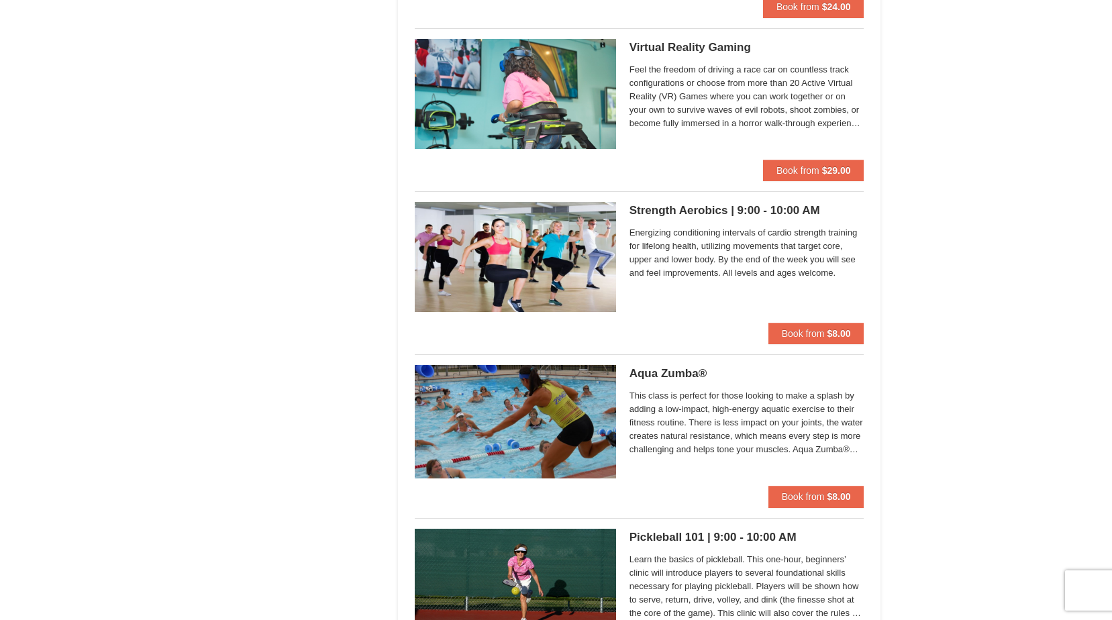
scroll to position [1677, 0]
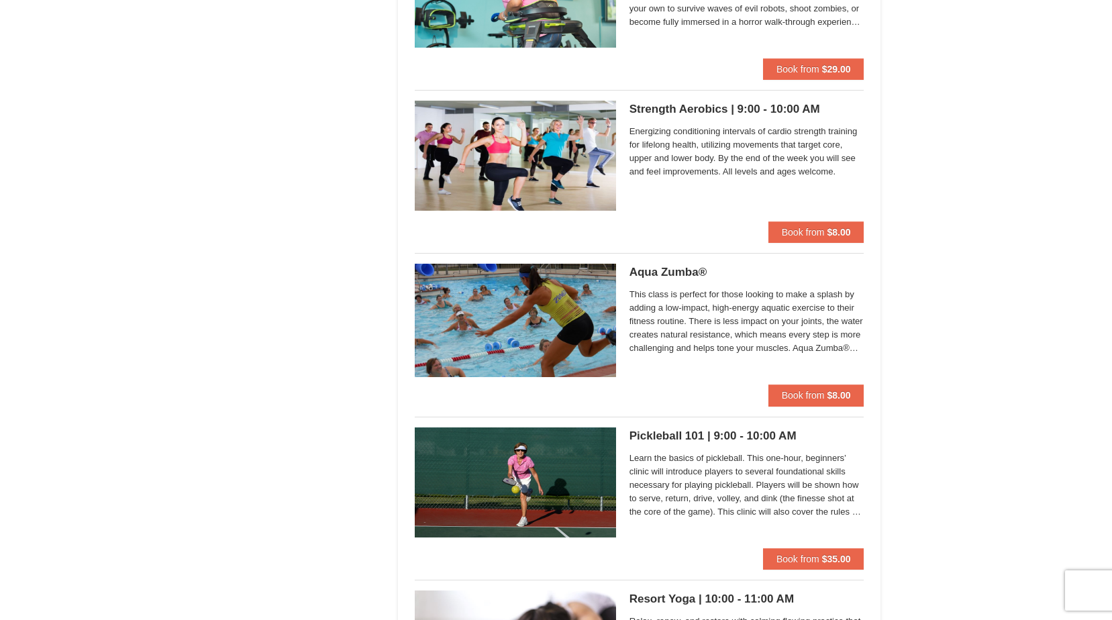
click at [561, 324] on img at bounding box center [515, 320] width 201 height 113
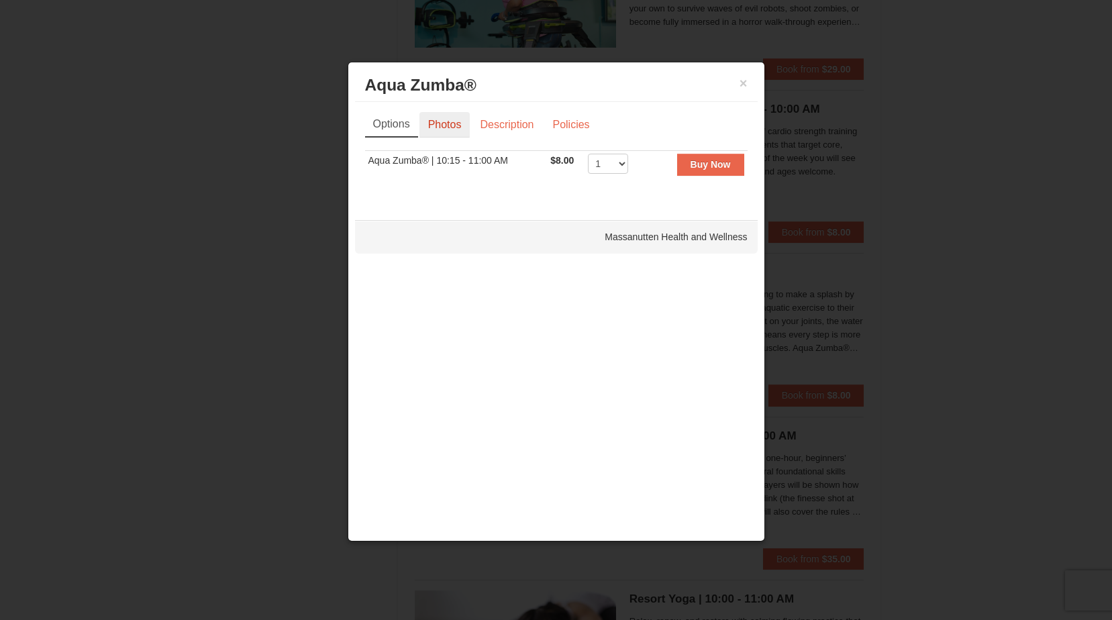
click at [467, 123] on link "Photos" at bounding box center [444, 124] width 51 height 25
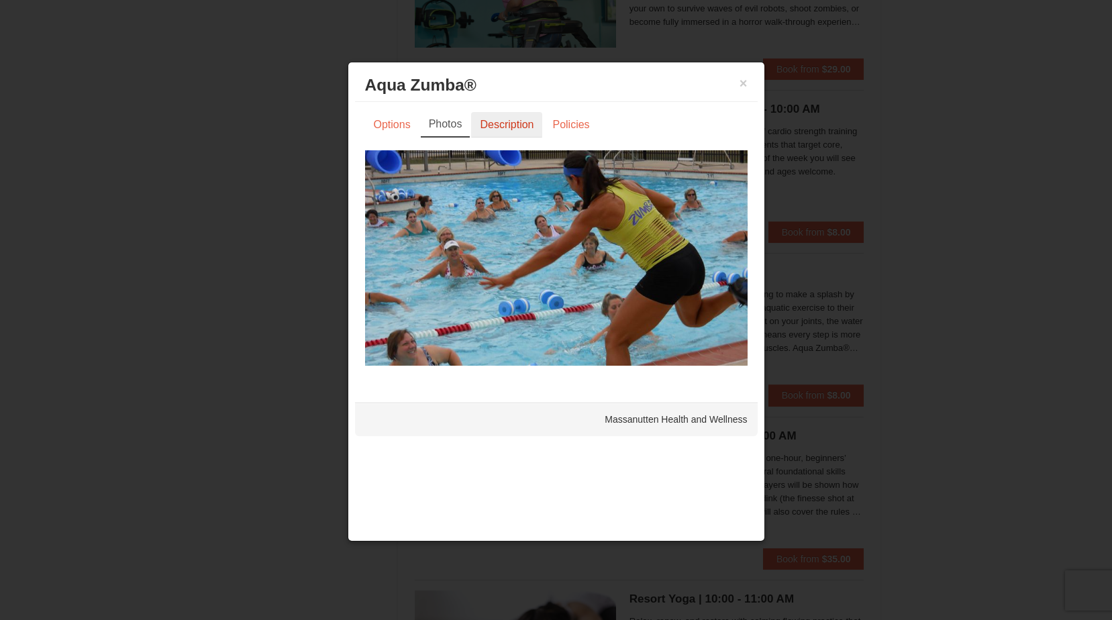
click at [504, 124] on link "Description" at bounding box center [506, 124] width 71 height 25
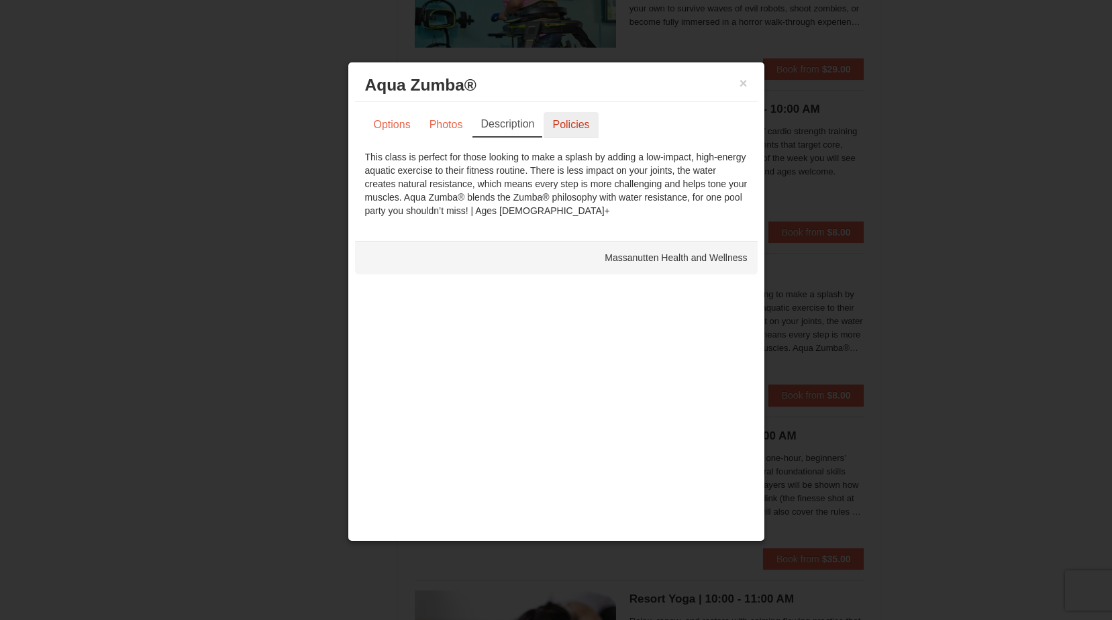
click at [578, 127] on link "Policies" at bounding box center [570, 124] width 54 height 25
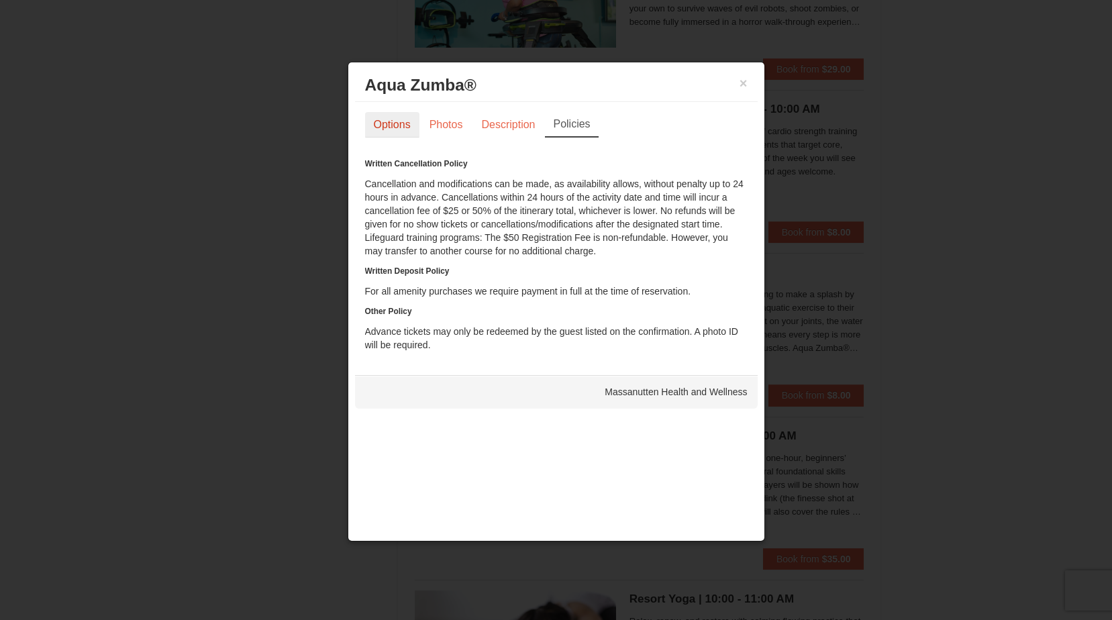
click at [412, 121] on link "Options" at bounding box center [392, 124] width 54 height 25
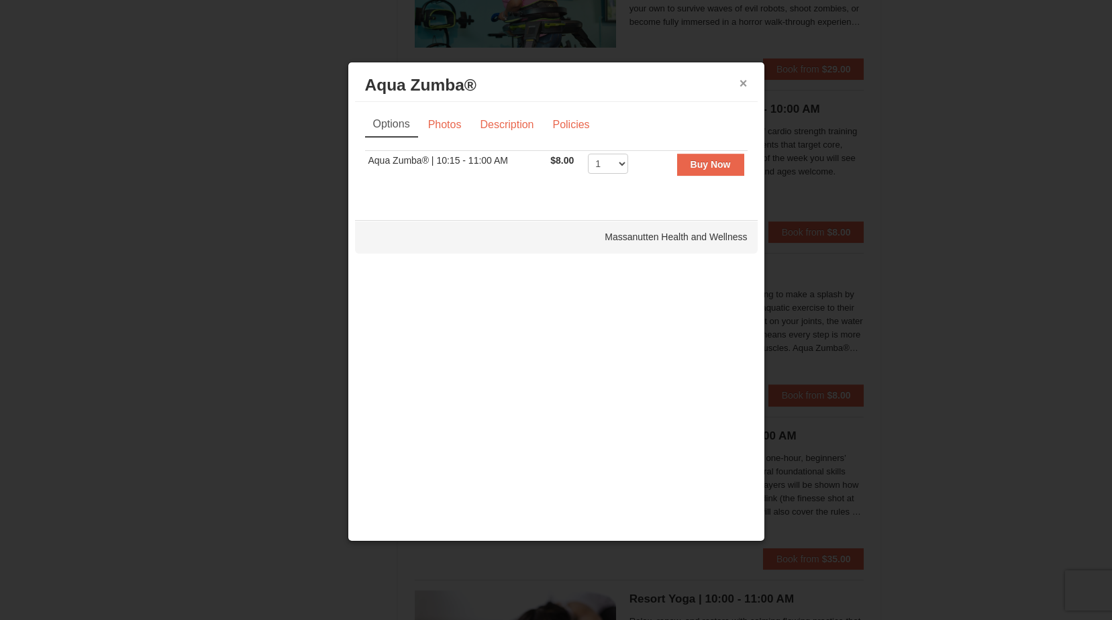
click at [742, 84] on button "×" at bounding box center [743, 82] width 8 height 13
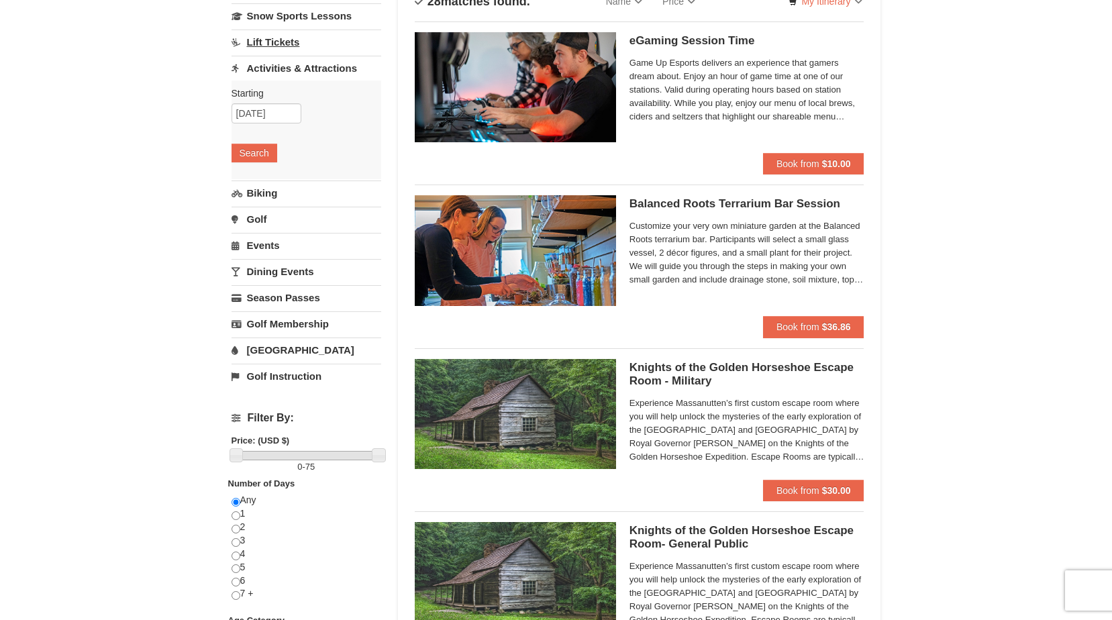
scroll to position [0, 0]
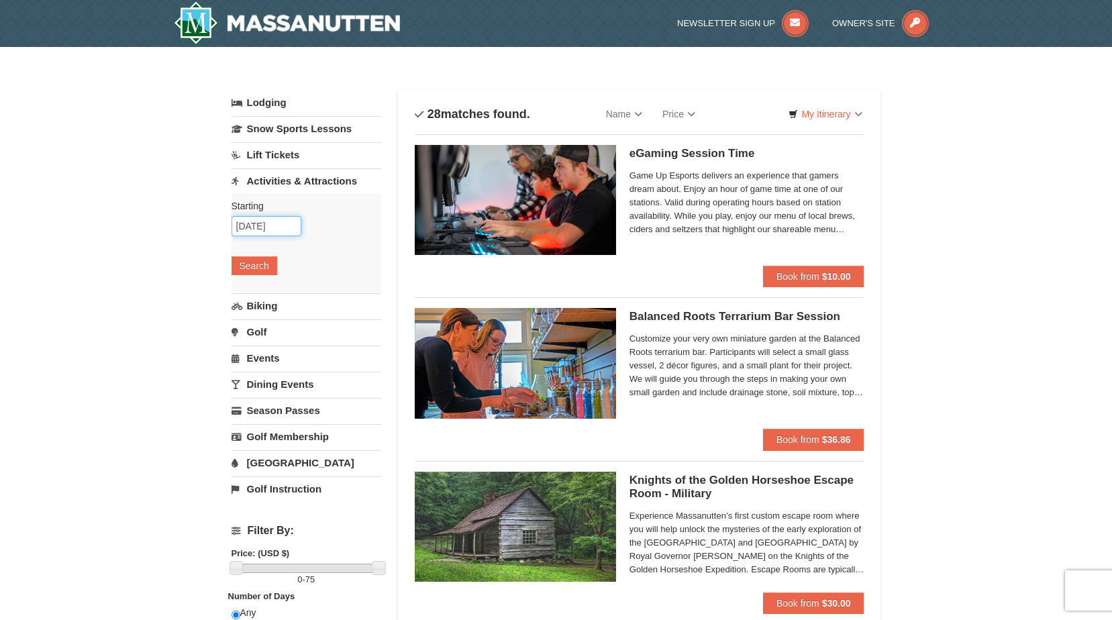
click at [264, 217] on input "[DATE]" at bounding box center [266, 226] width 70 height 20
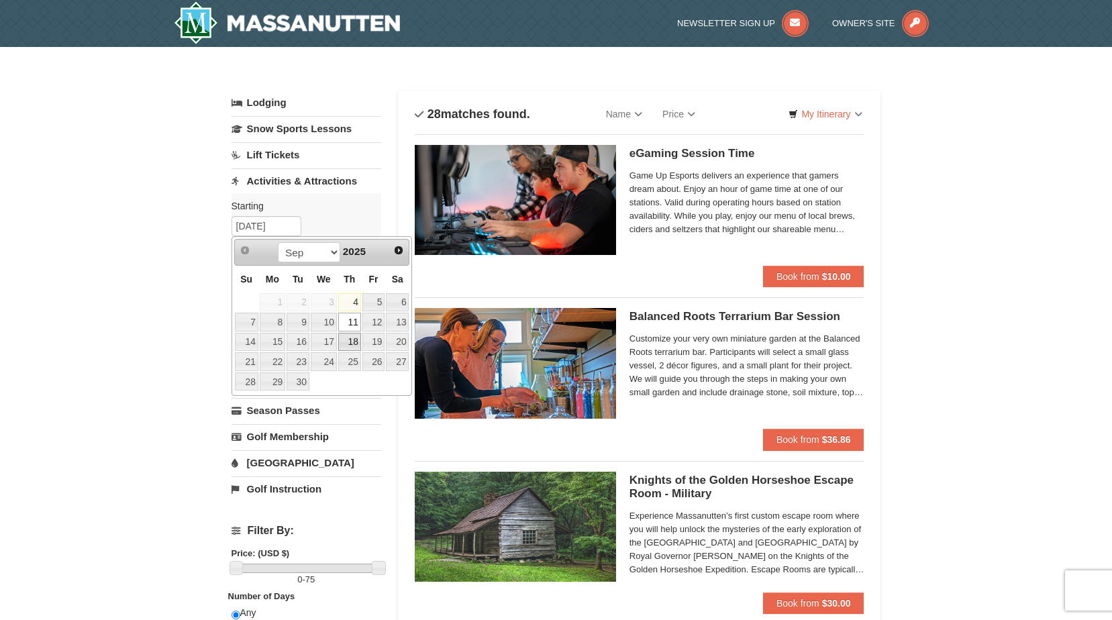
click at [351, 337] on link "18" at bounding box center [349, 342] width 23 height 19
type input "09/18/2025"
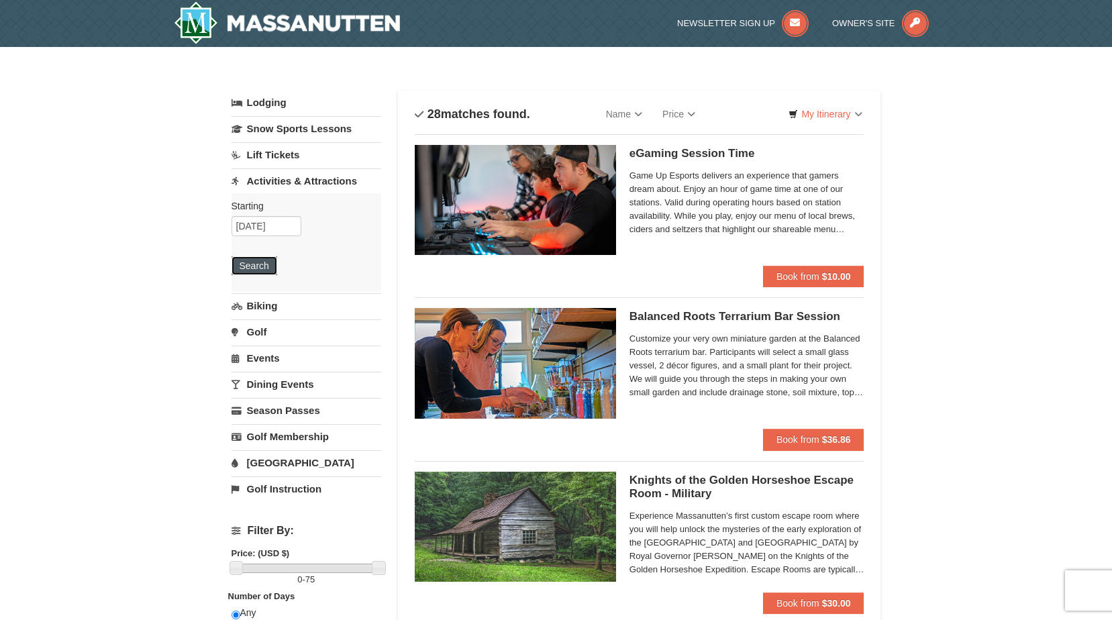
click at [253, 259] on button "Search" at bounding box center [254, 265] width 46 height 19
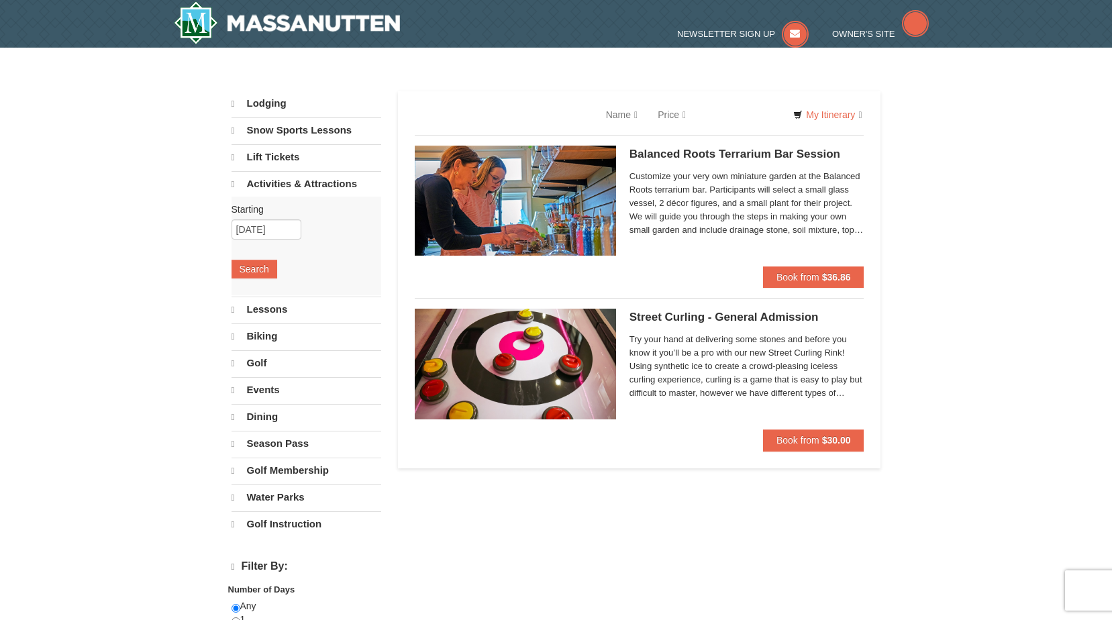
select select "9"
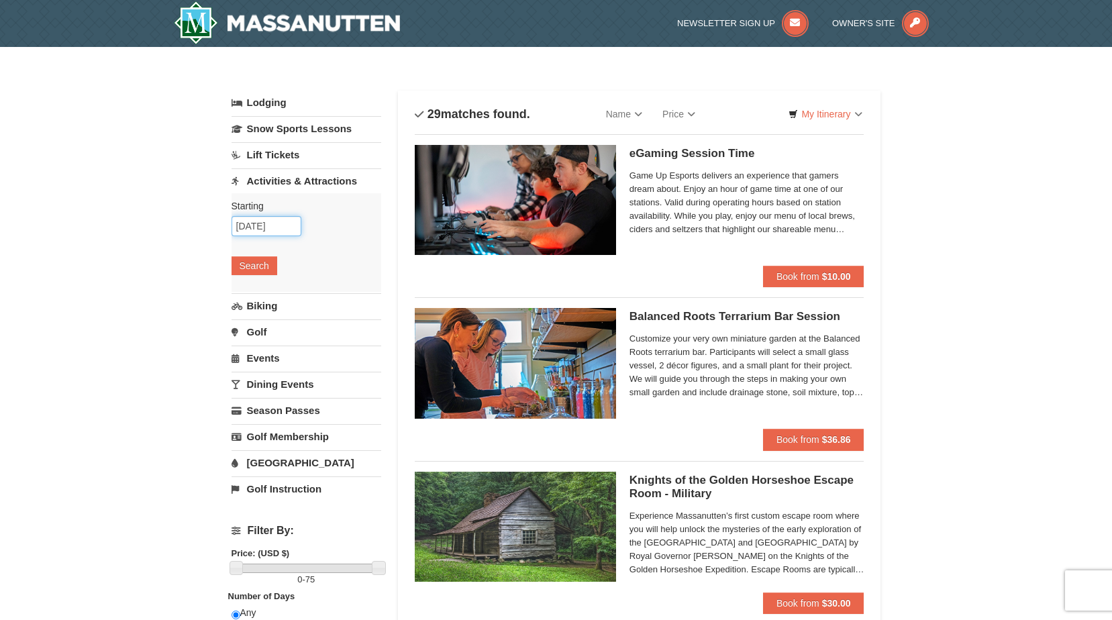
click at [282, 231] on input "[DATE]" at bounding box center [266, 226] width 70 height 20
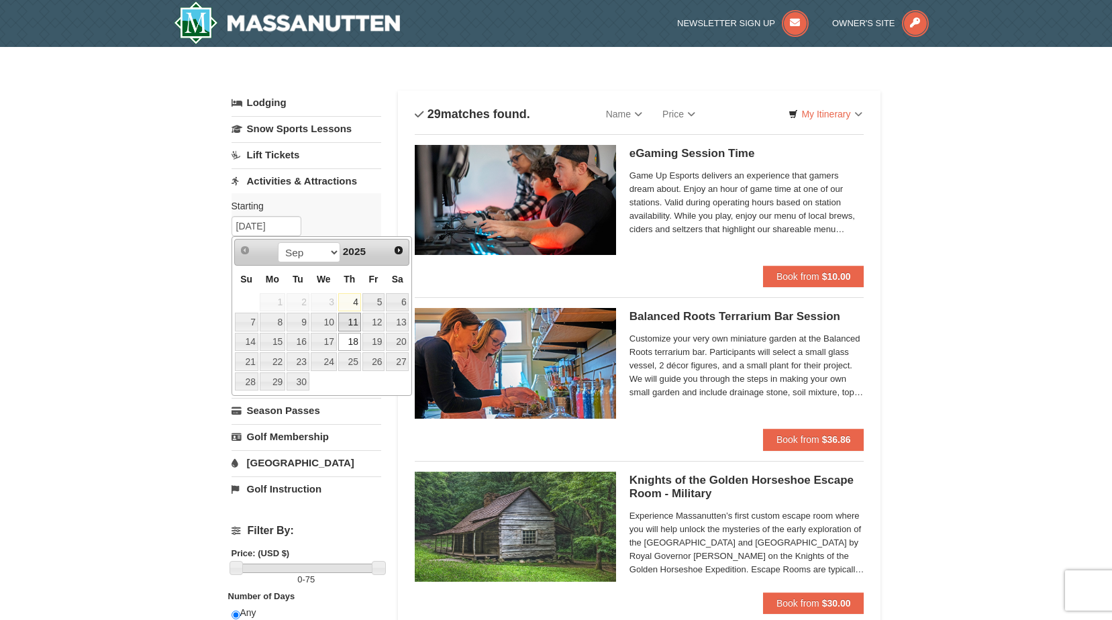
click at [347, 317] on link "11" at bounding box center [349, 322] width 23 height 19
type input "[DATE]"
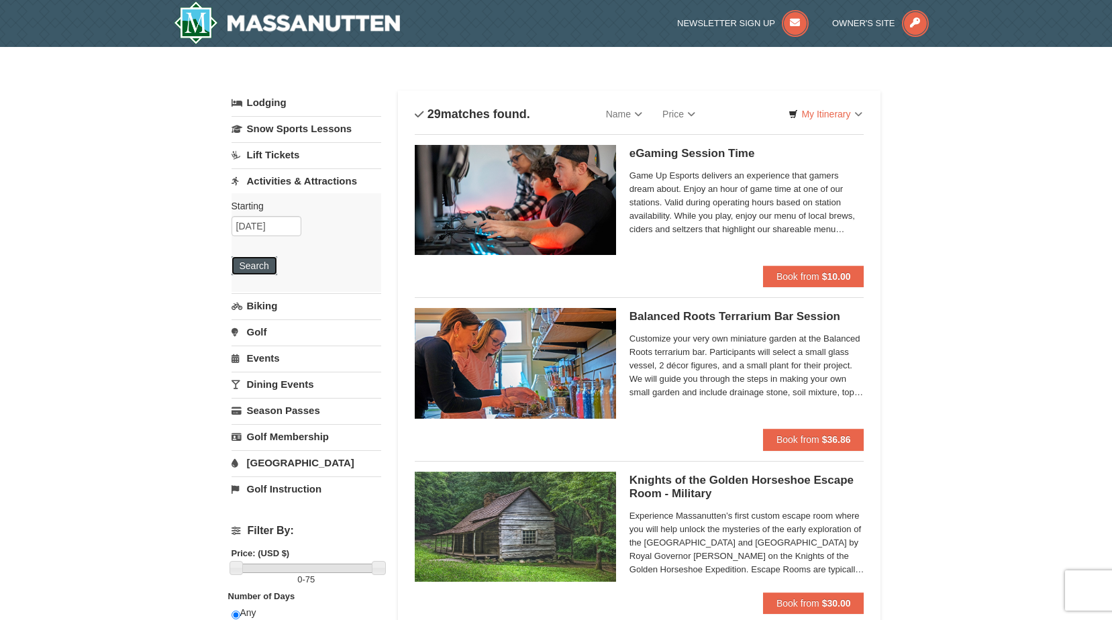
click at [267, 262] on button "Search" at bounding box center [254, 265] width 46 height 19
